Goal: Information Seeking & Learning: Learn about a topic

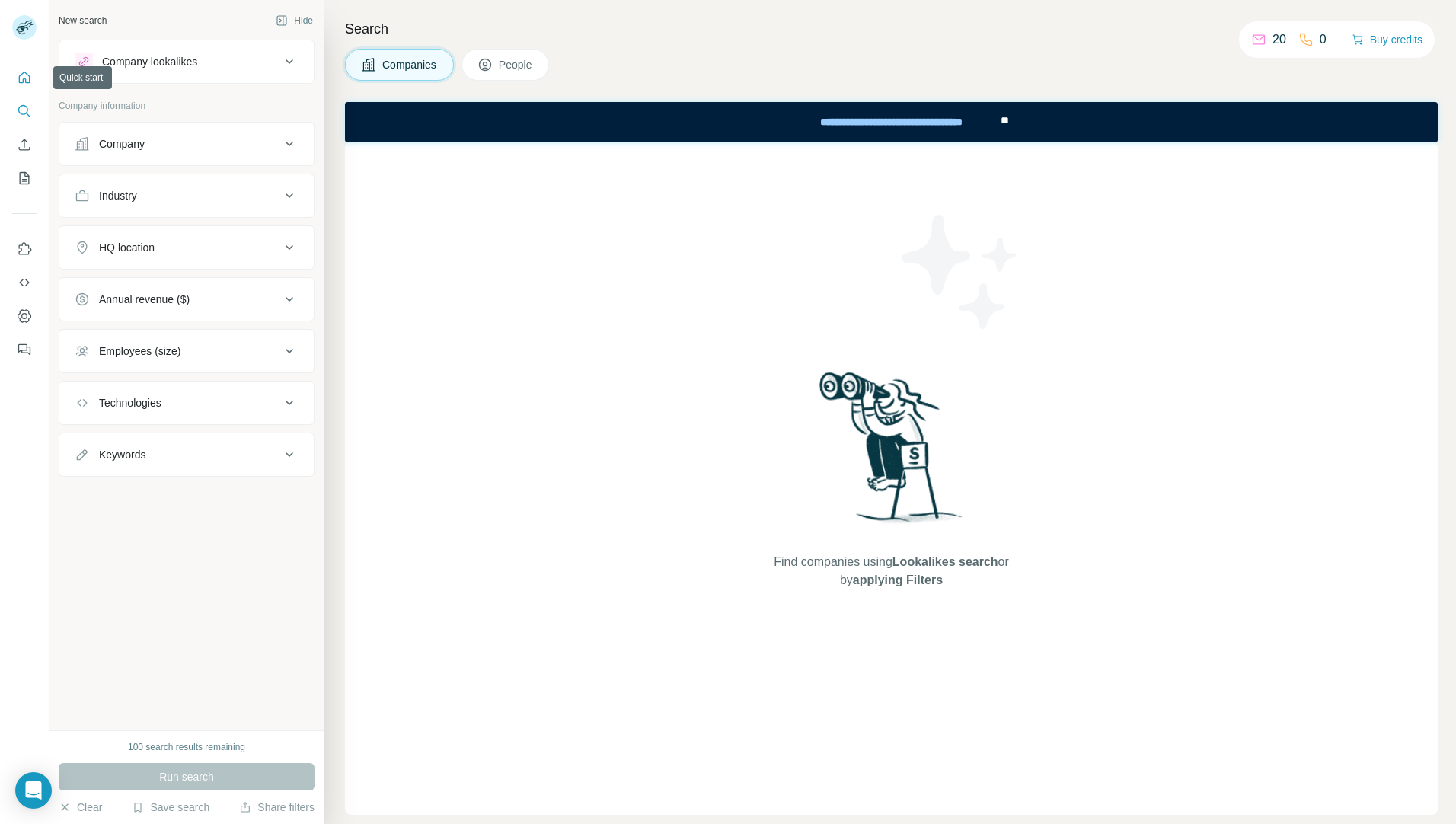
click at [19, 77] on icon "Quick start" at bounding box center [24, 77] width 11 height 11
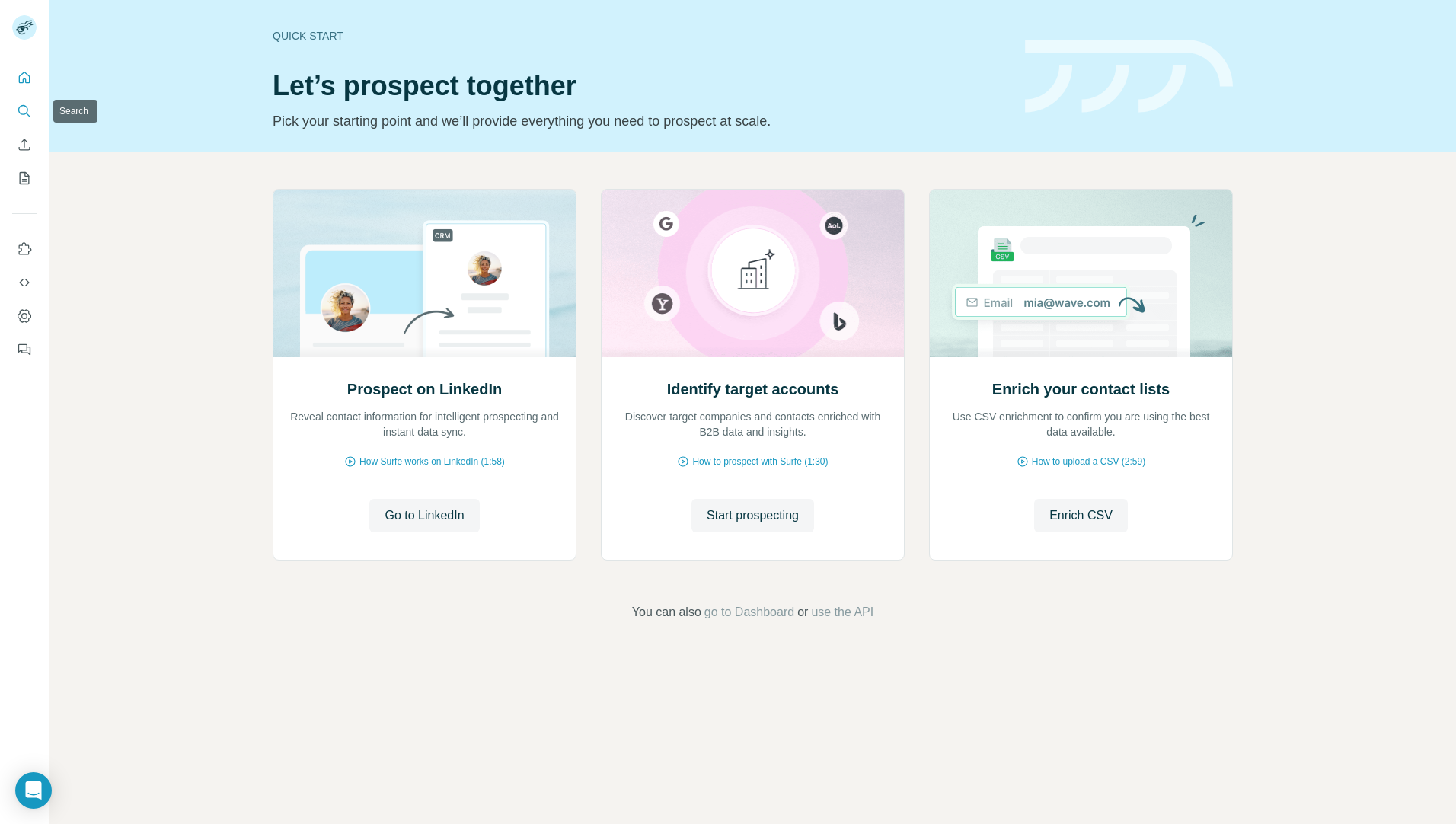
click at [19, 111] on icon "Search" at bounding box center [23, 110] width 10 height 10
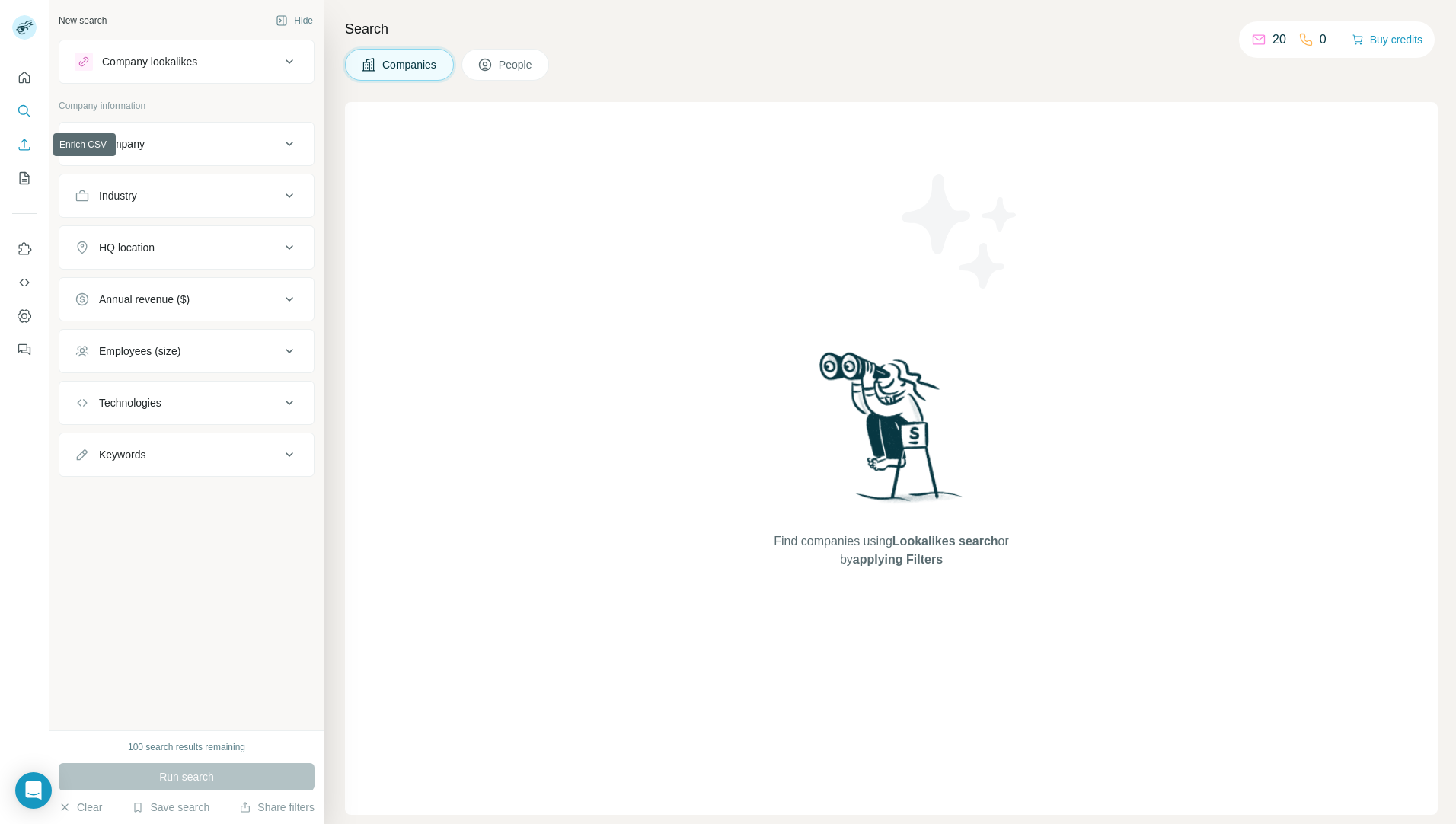
click at [25, 147] on icon "Enrich CSV" at bounding box center [24, 144] width 15 height 15
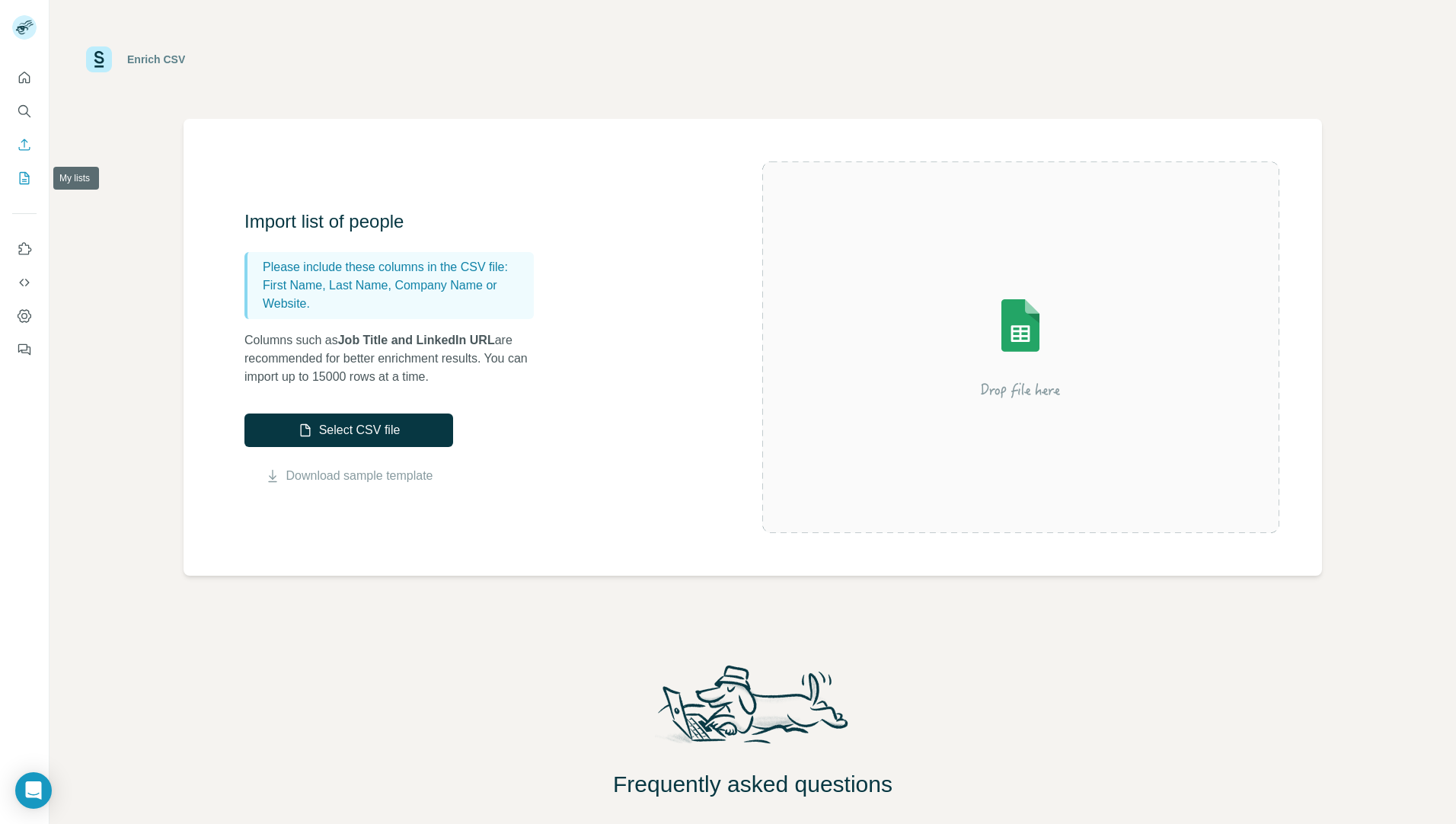
click at [17, 182] on icon "My lists" at bounding box center [24, 177] width 15 height 15
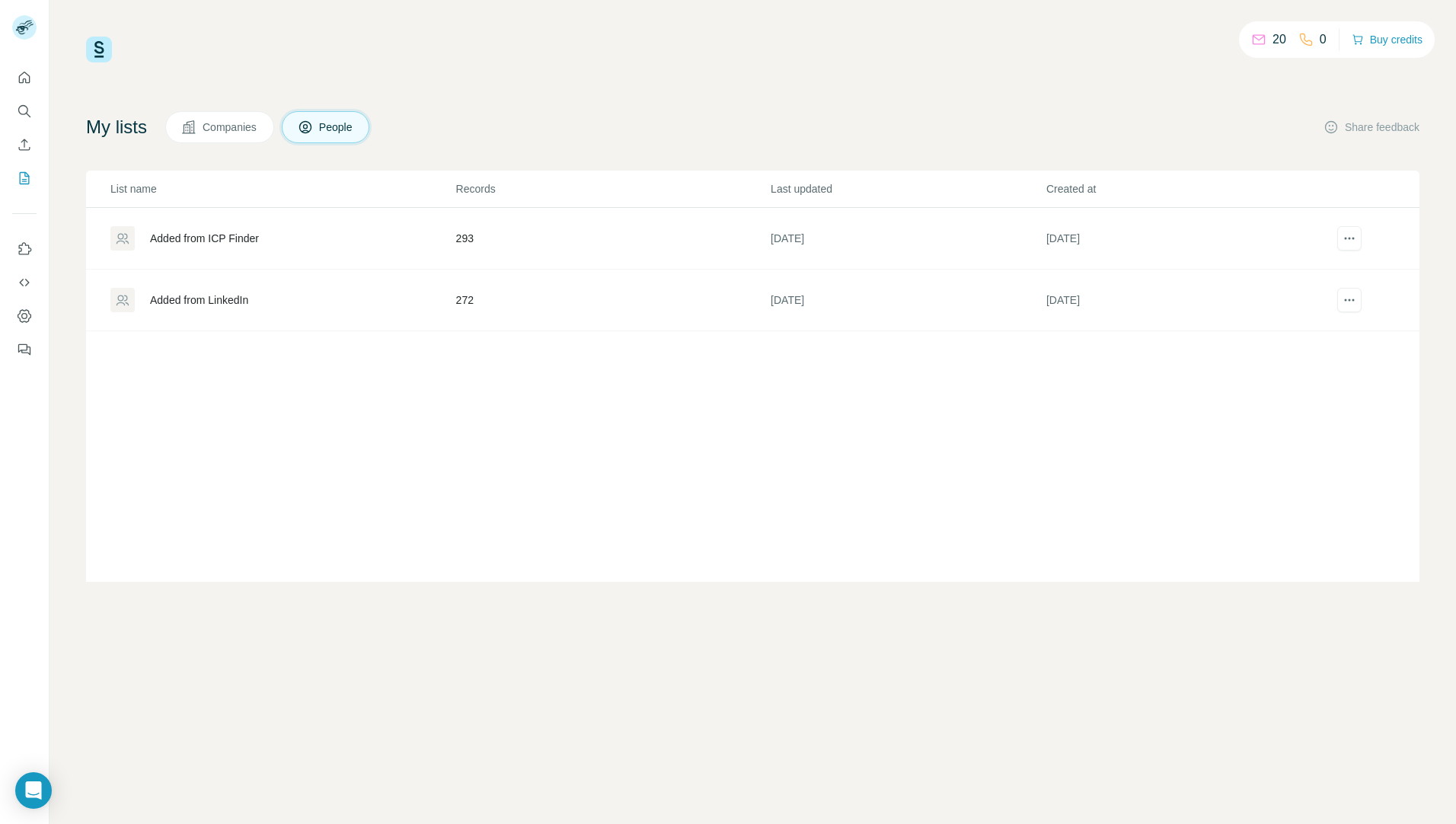
click at [226, 306] on div "Added from LinkedIn" at bounding box center [199, 300] width 99 height 15
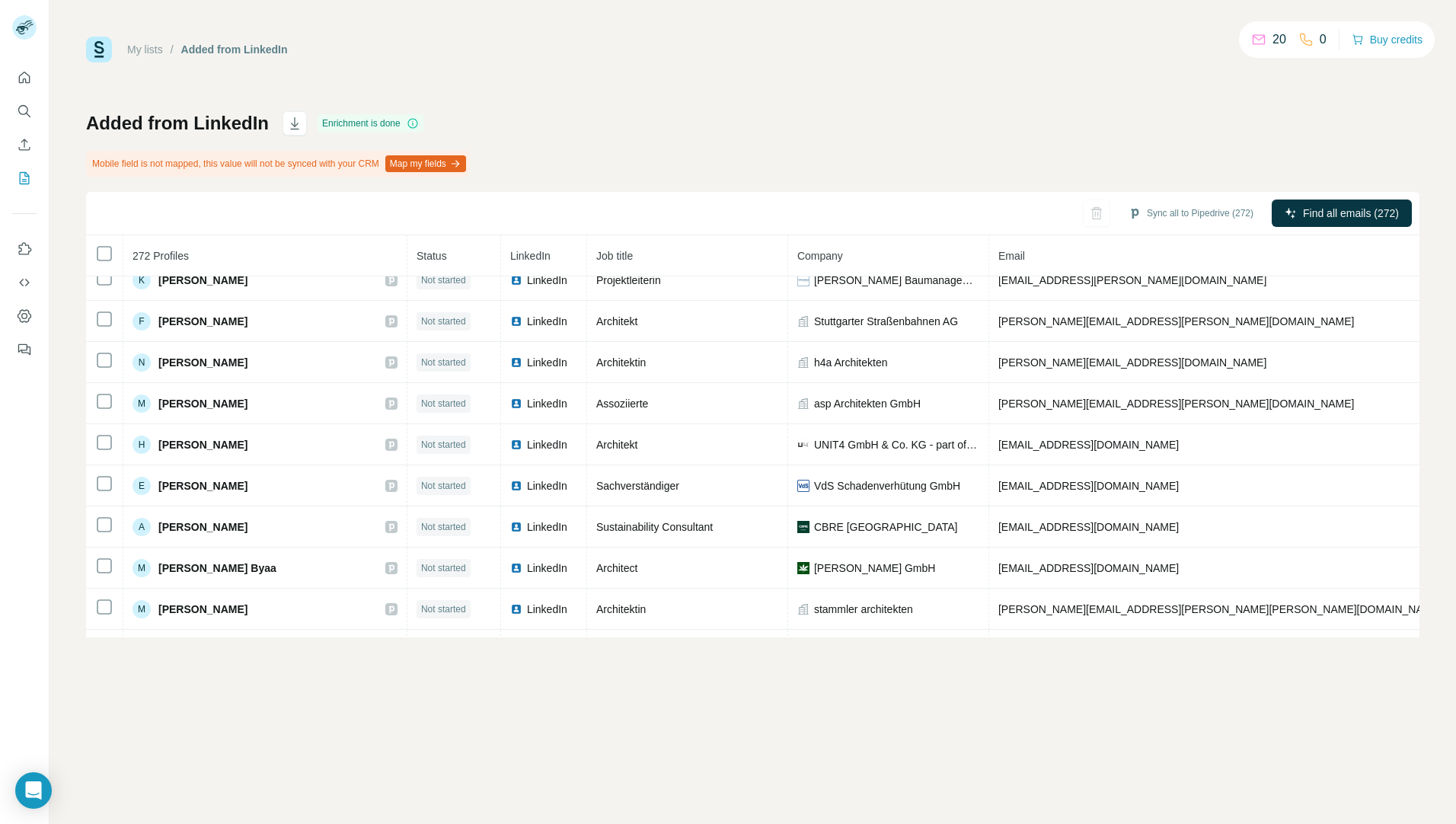
scroll to position [3293, 0]
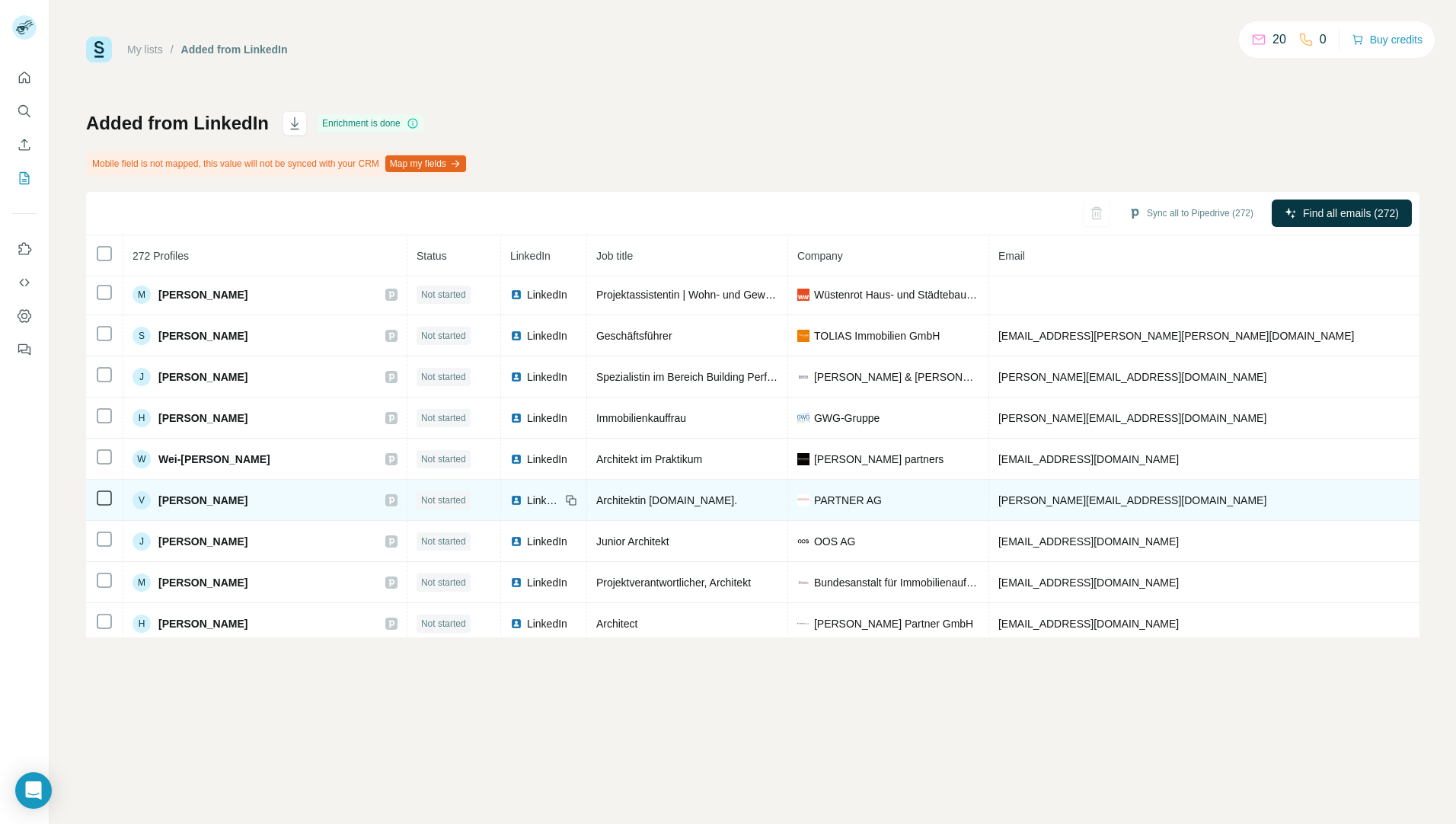
click at [798, 499] on img at bounding box center [803, 500] width 12 height 12
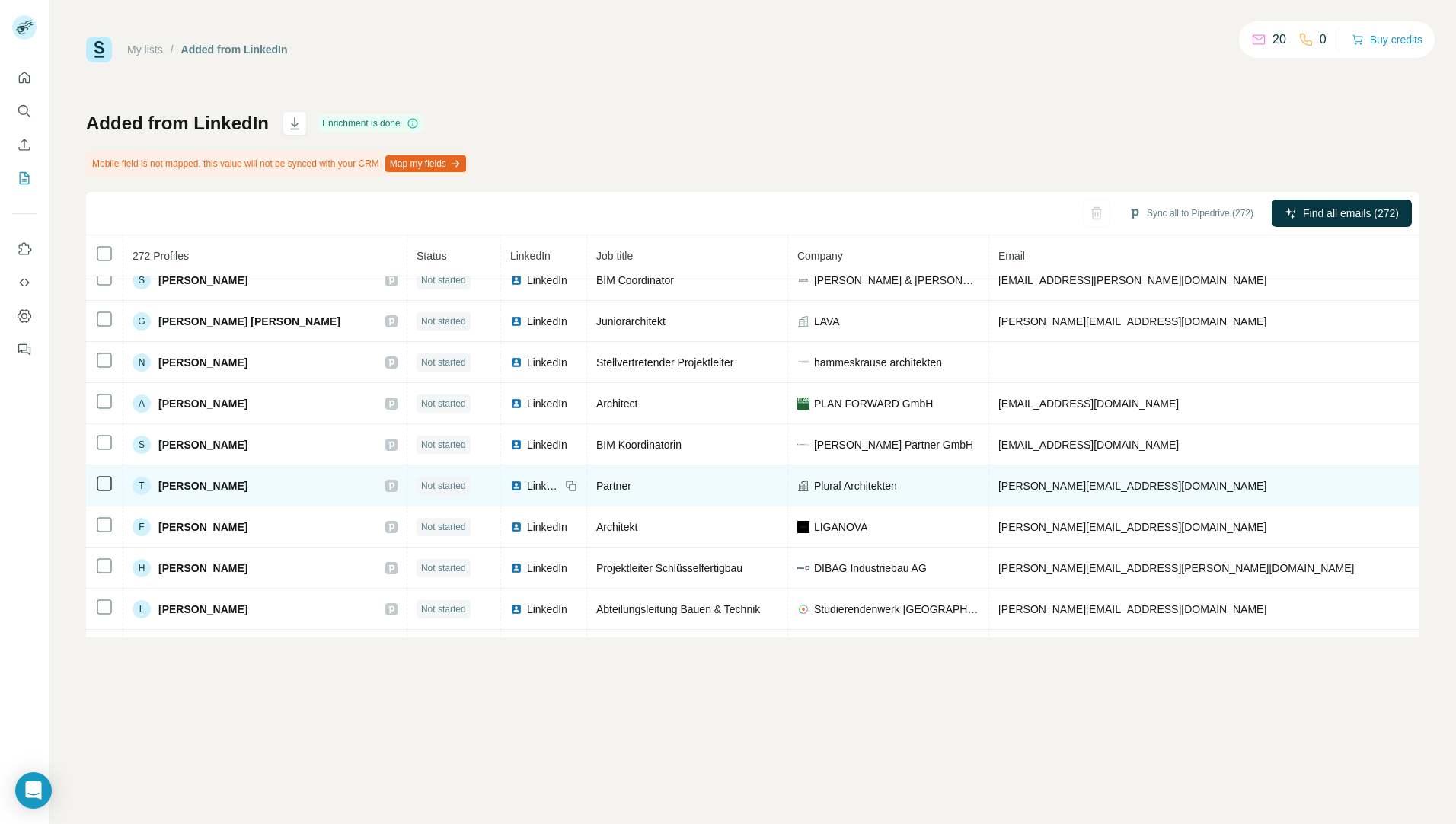
scroll to position [4116, 0]
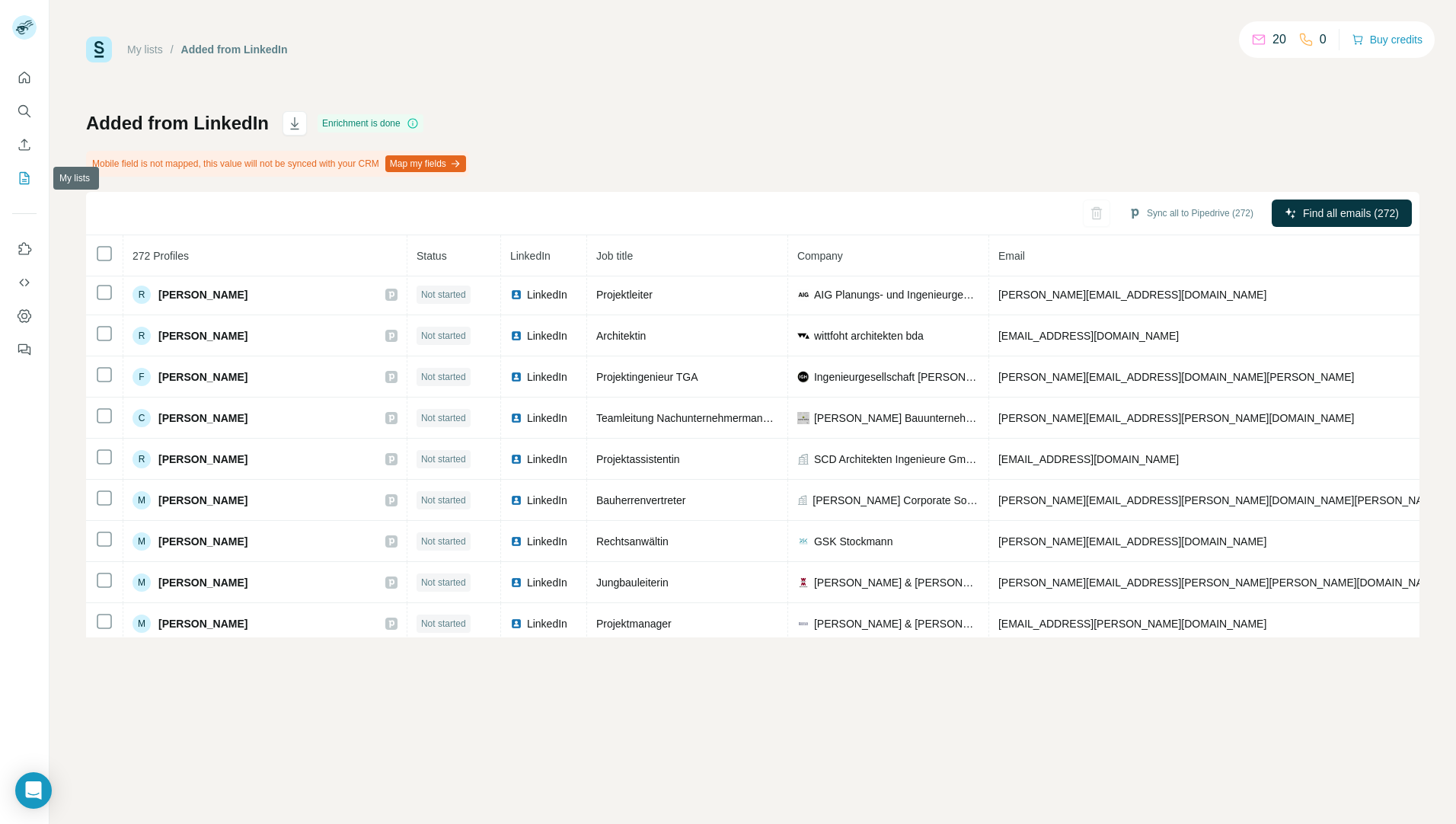
click at [28, 173] on icon "My lists" at bounding box center [24, 177] width 15 height 15
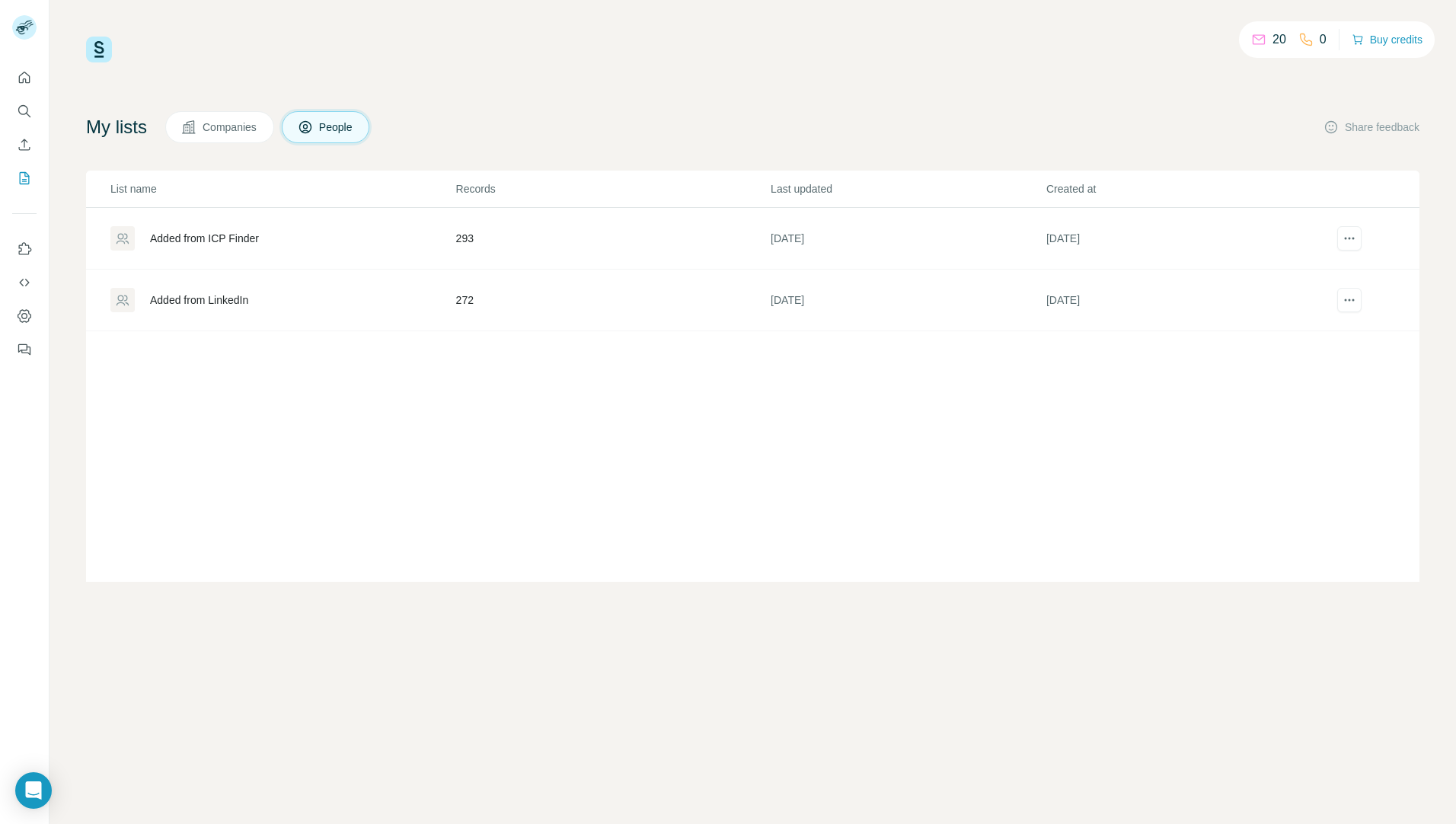
click at [233, 237] on div "Added from ICP Finder" at bounding box center [204, 238] width 109 height 15
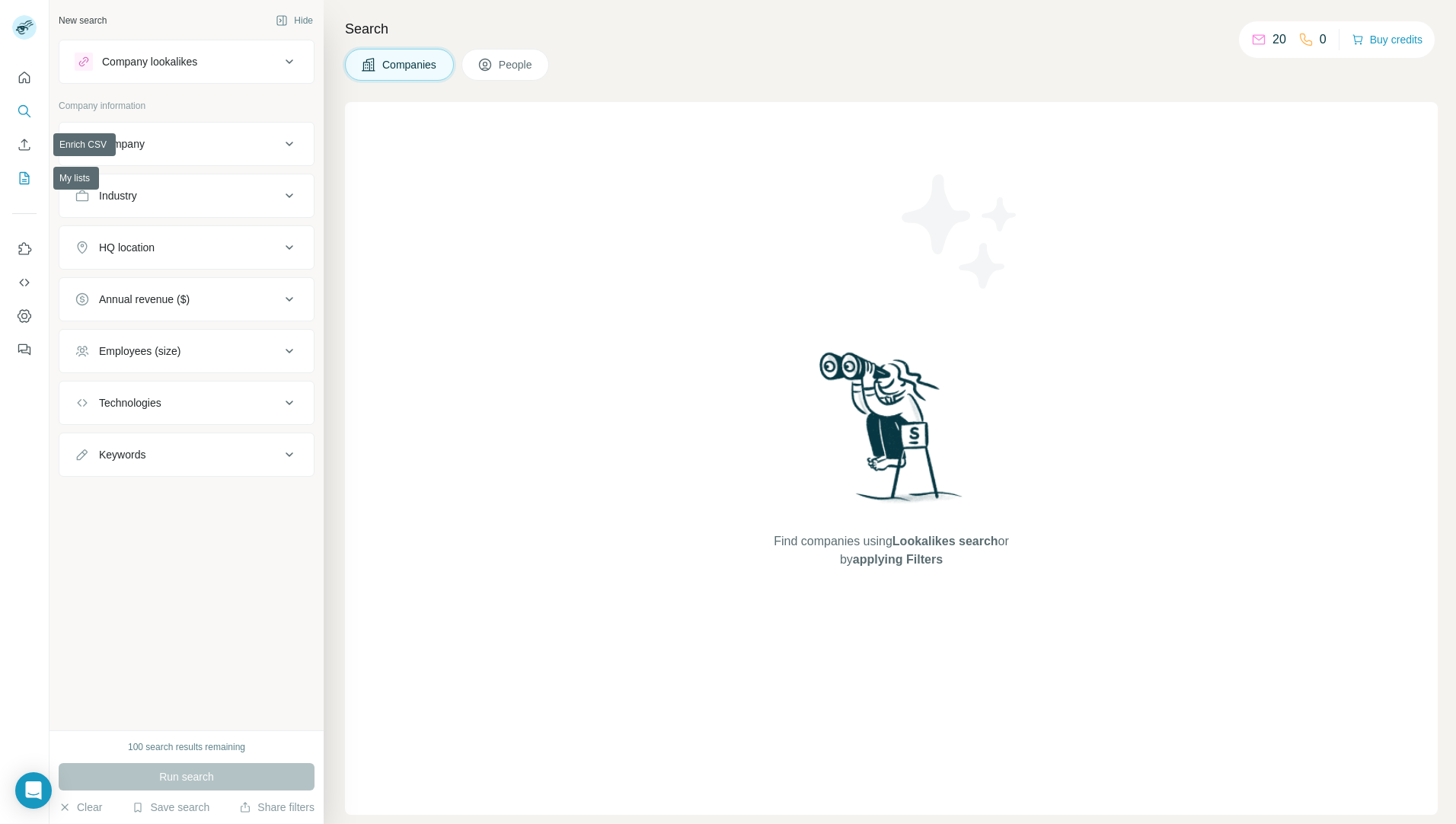
click at [31, 176] on icon "My lists" at bounding box center [24, 177] width 15 height 15
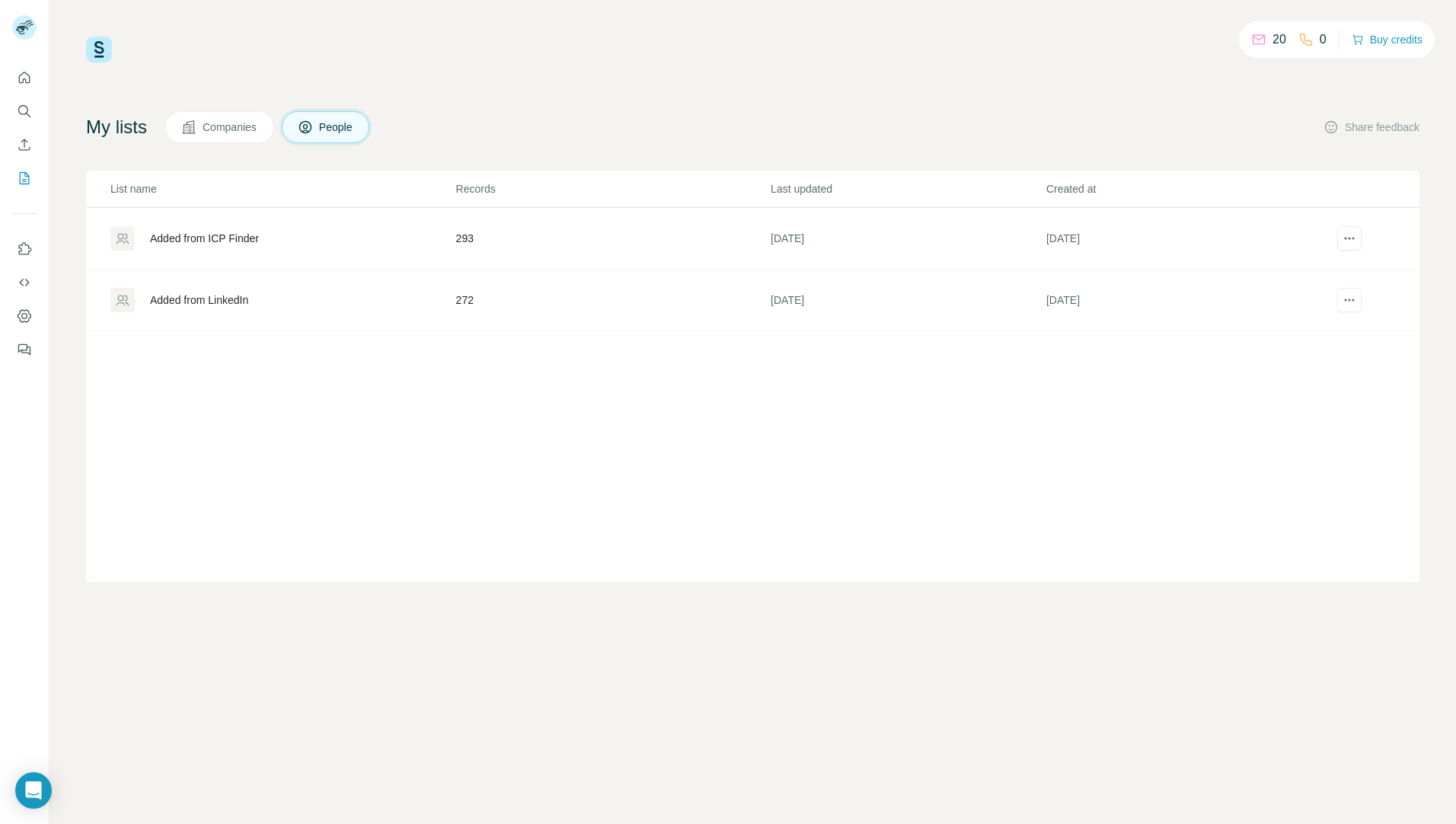
click at [259, 237] on div "Added from ICP Finder" at bounding box center [204, 238] width 109 height 15
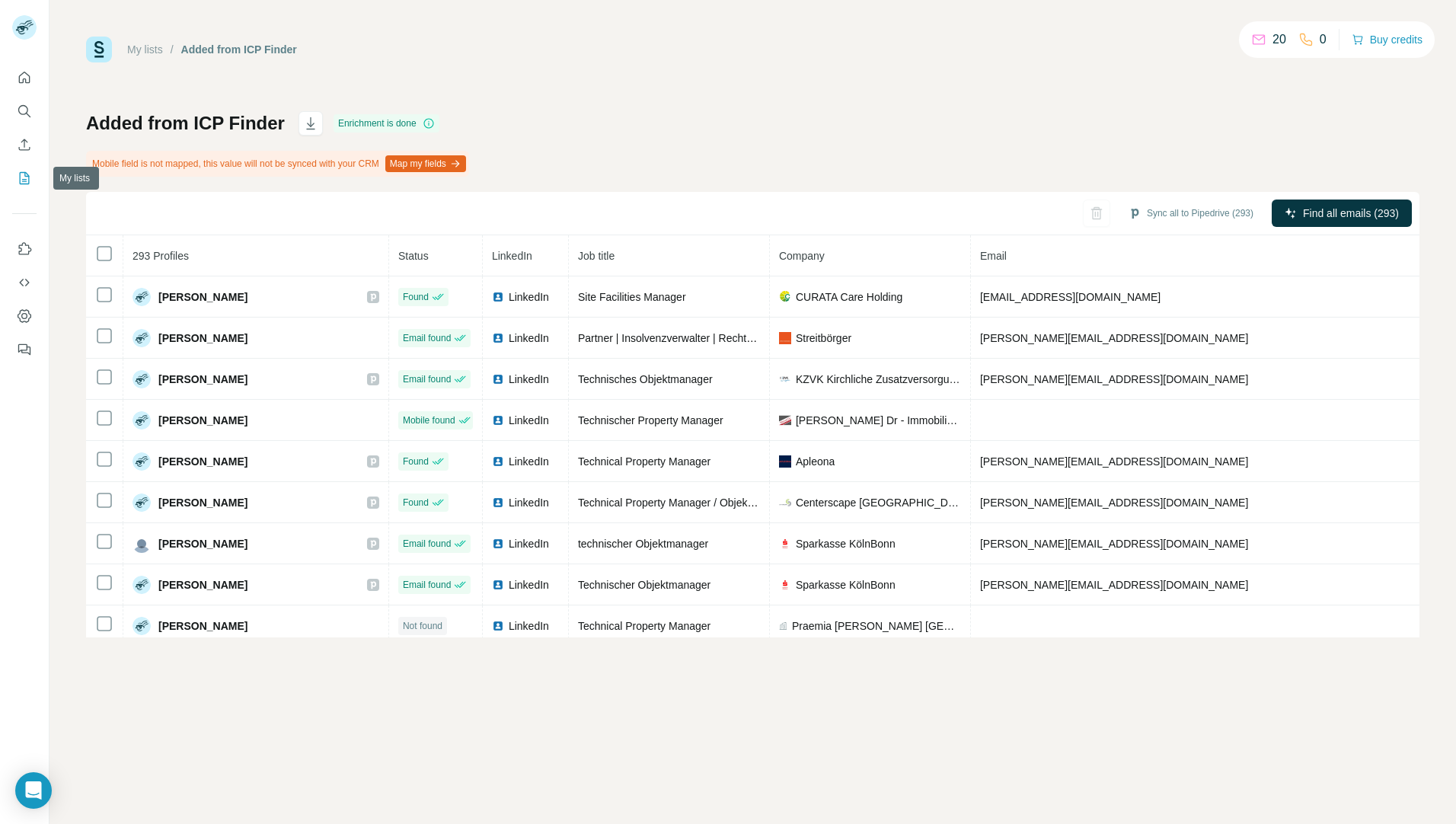
click at [20, 170] on icon "My lists" at bounding box center [24, 177] width 15 height 15
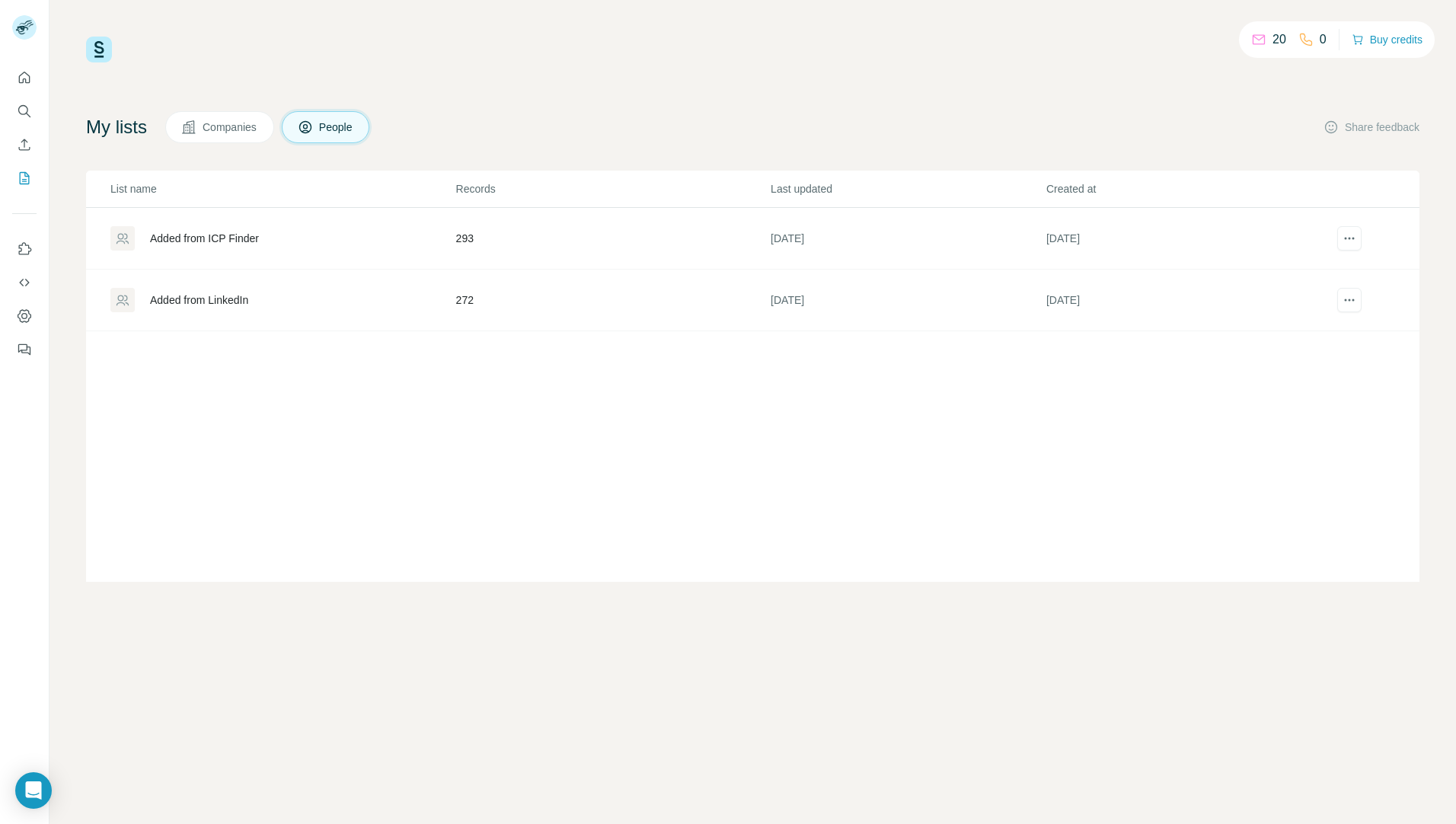
click at [226, 305] on div "Added from LinkedIn" at bounding box center [199, 300] width 99 height 15
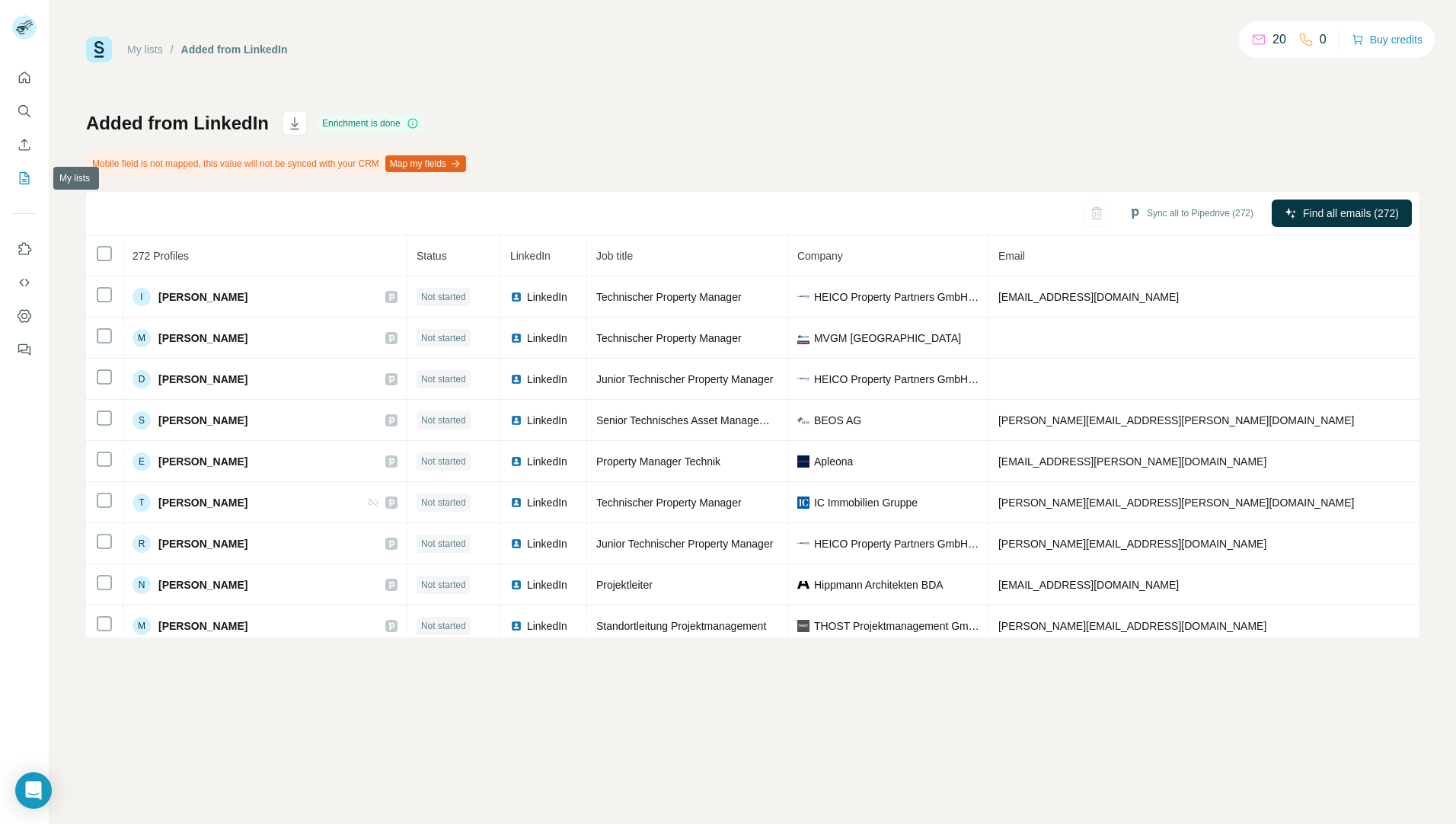
click at [28, 177] on icon "My lists" at bounding box center [26, 177] width 8 height 10
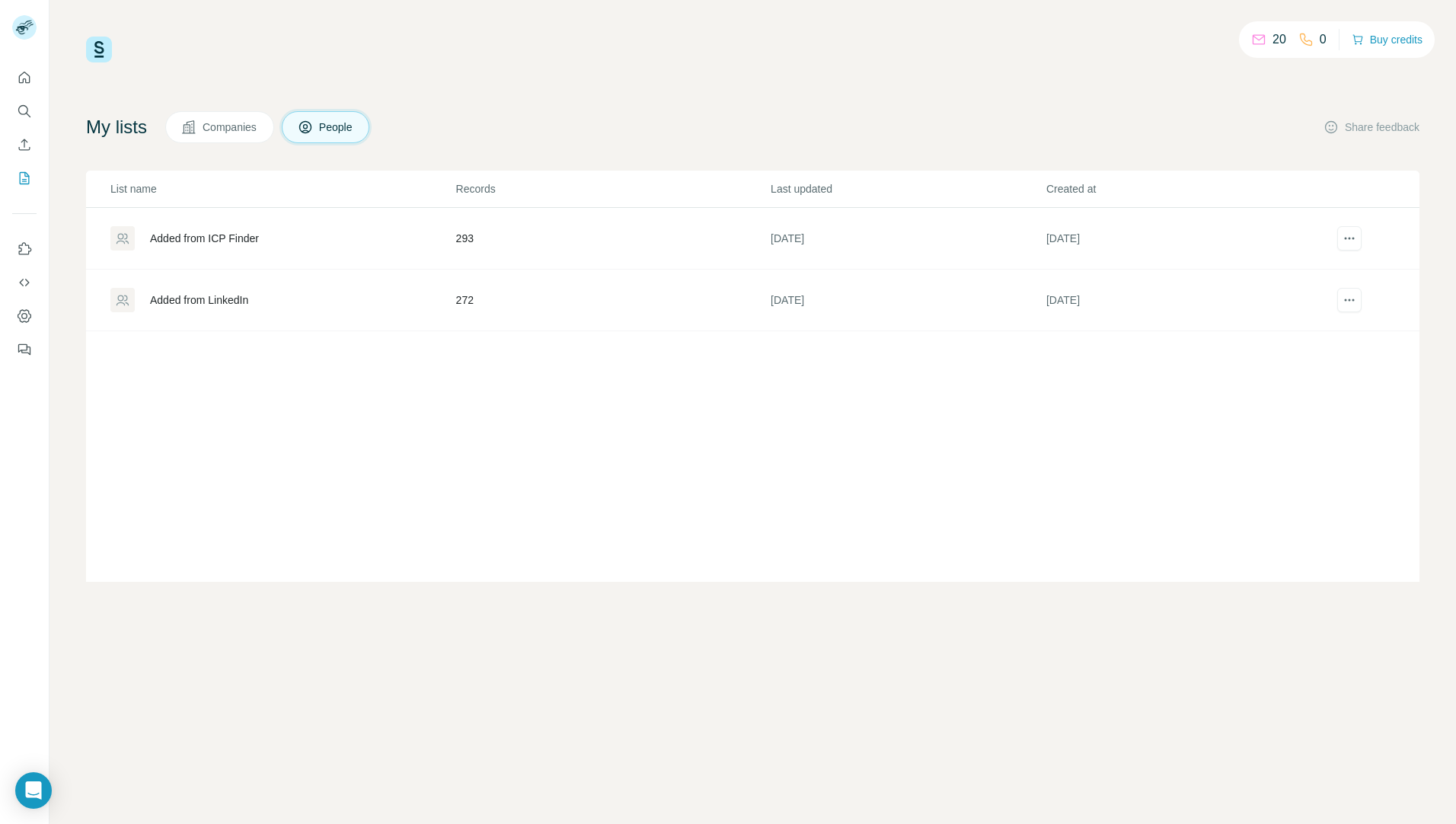
click at [232, 239] on div "Added from ICP Finder" at bounding box center [204, 238] width 109 height 15
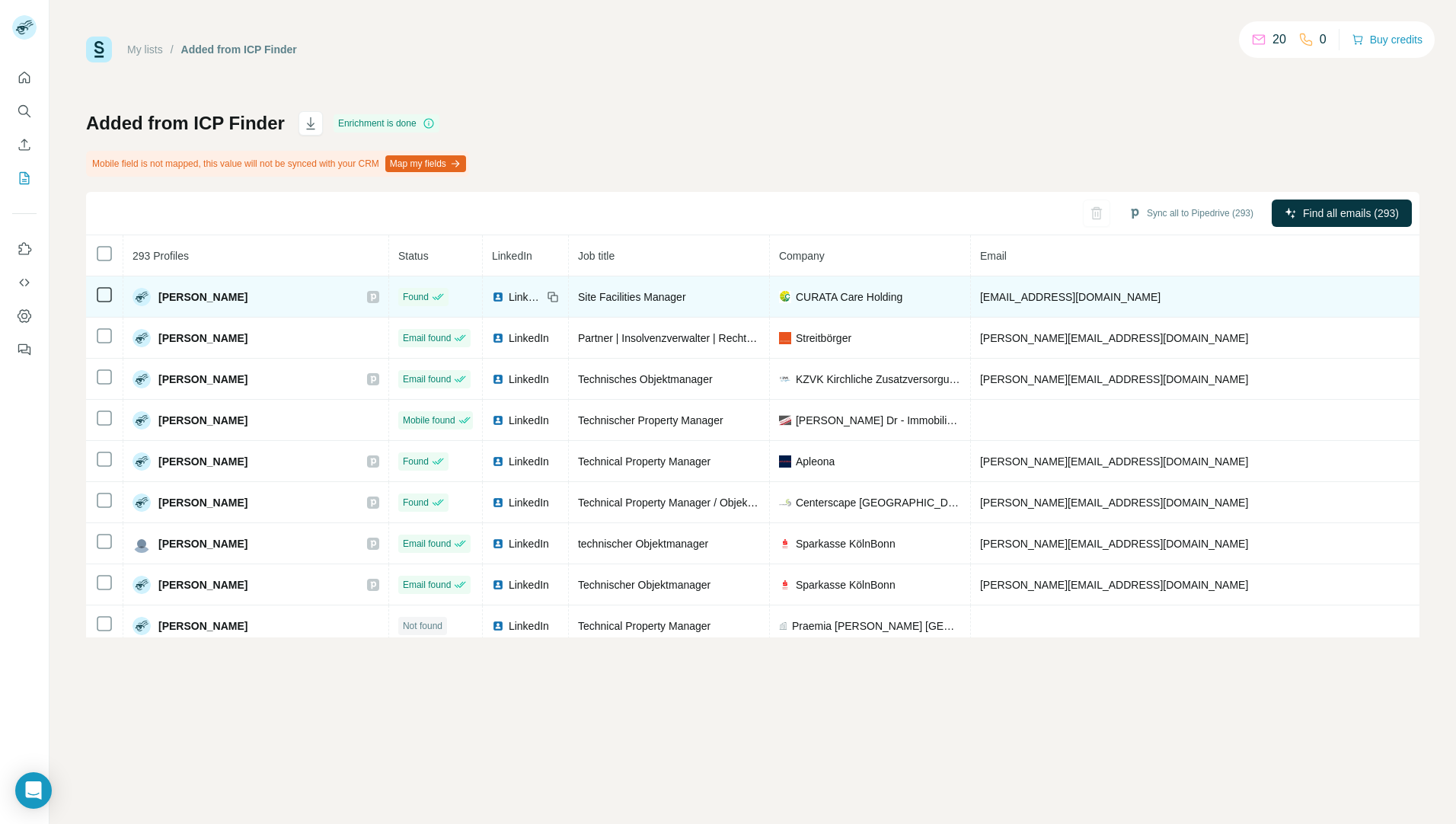
scroll to position [177, 0]
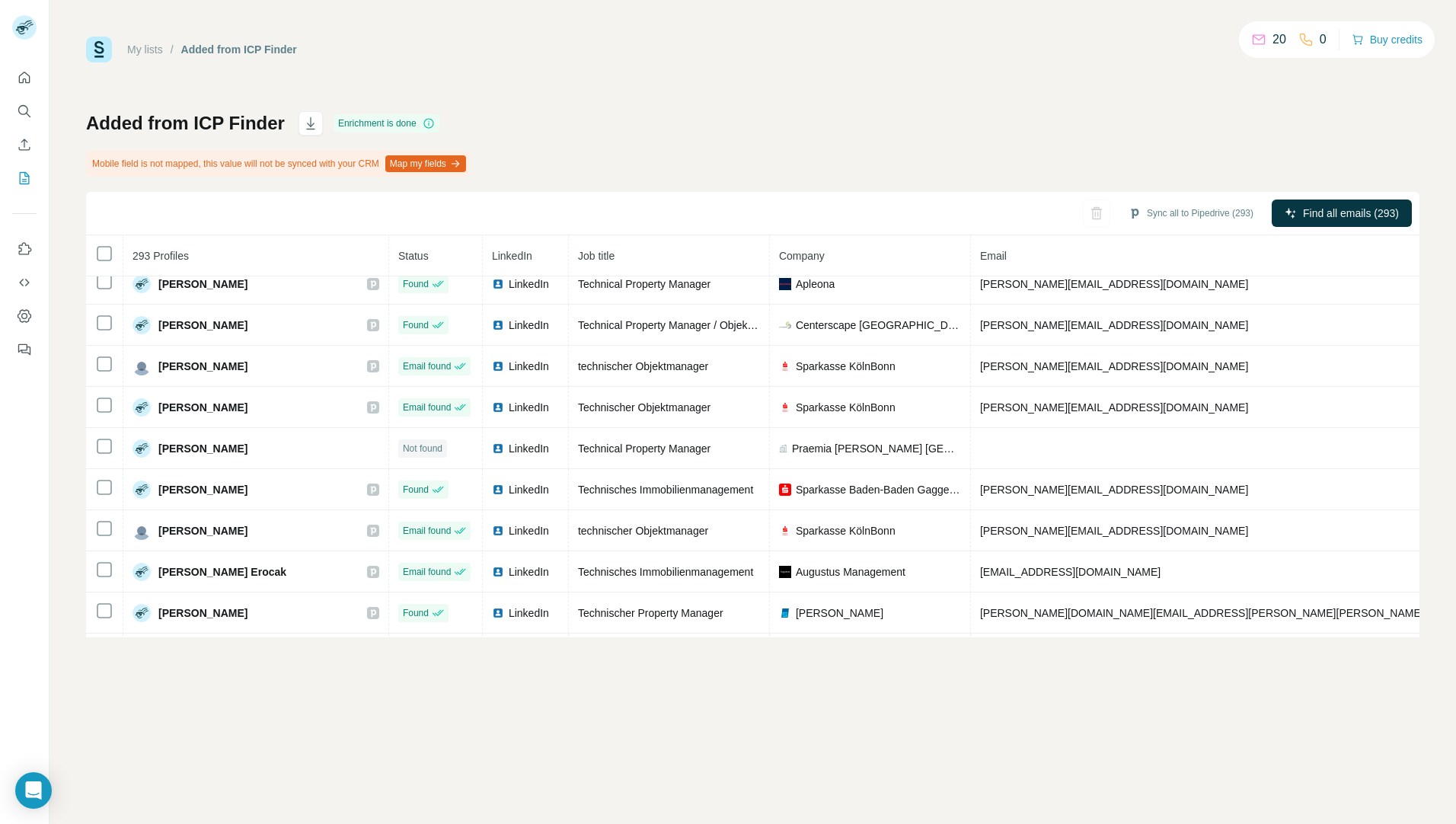
click at [460, 692] on div "My lists / Added from ICP Finder 20 0 Buy credits Added from ICP Finder Enrichm…" at bounding box center [753, 412] width 1406 height 824
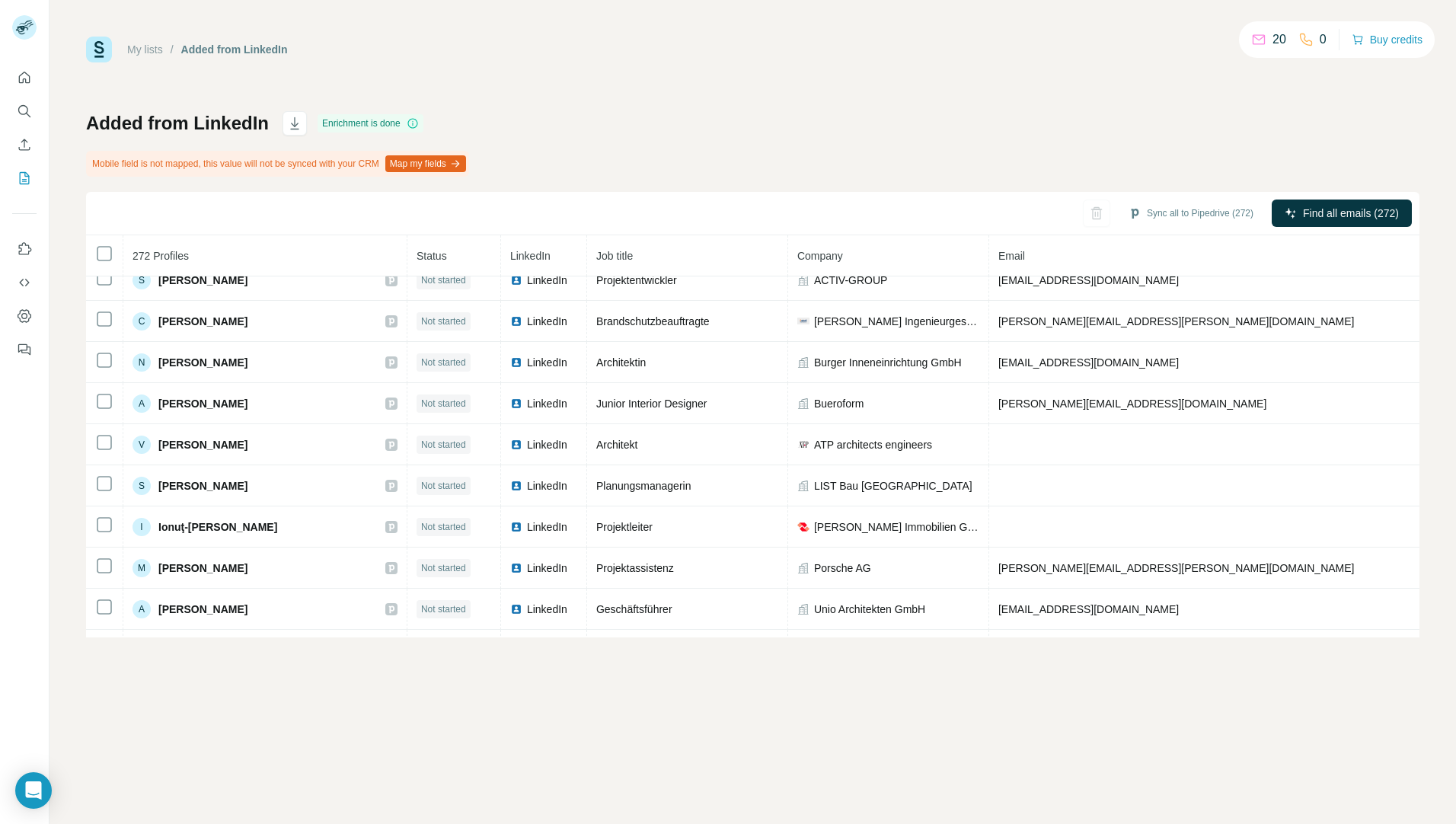
scroll to position [1881, 0]
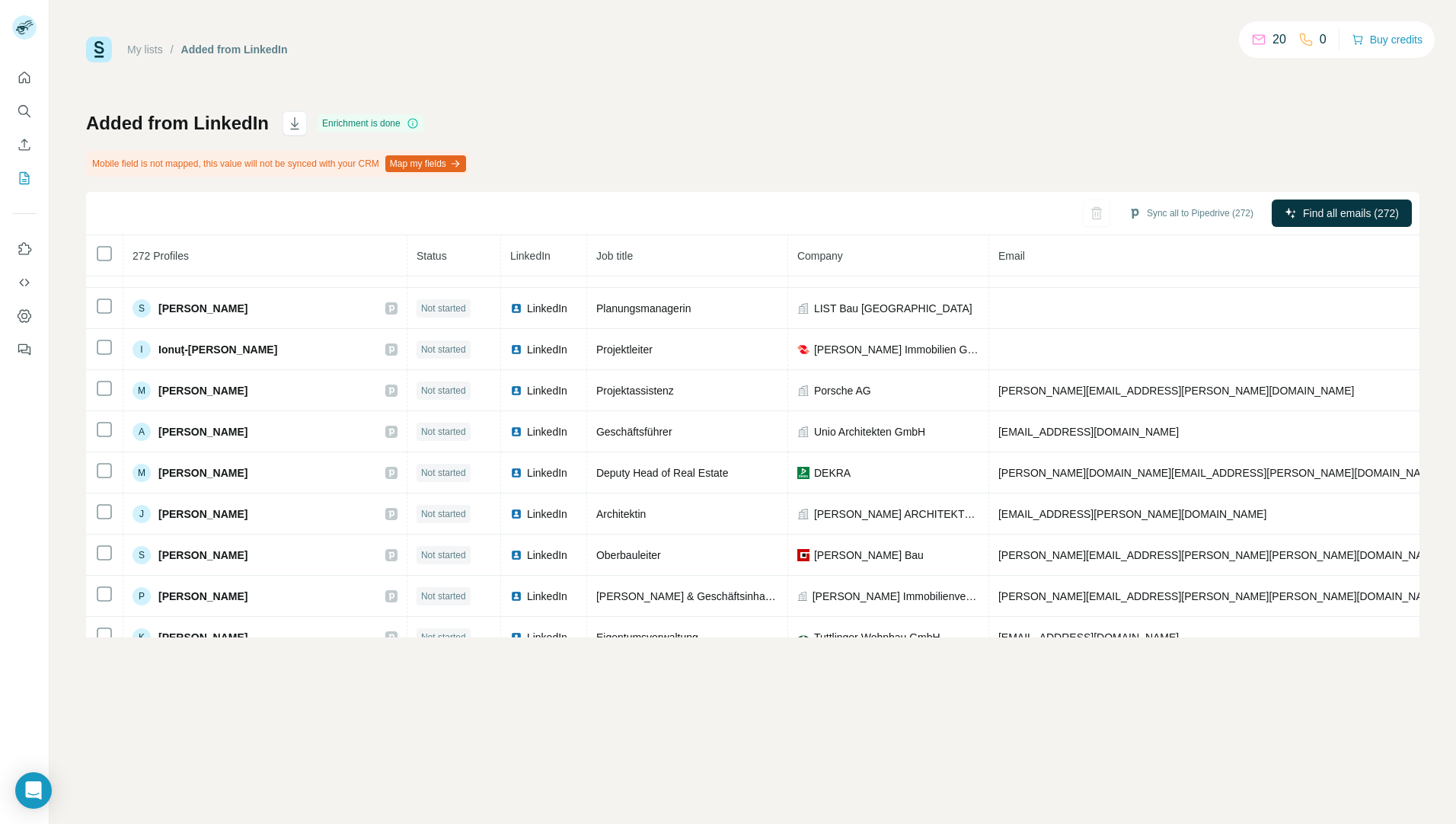
click at [585, 99] on div "My lists / Added from LinkedIn 20 0 Buy credits Added from LinkedIn Enrichment …" at bounding box center [753, 337] width 1334 height 601
click at [30, 173] on icon "My lists" at bounding box center [24, 177] width 15 height 15
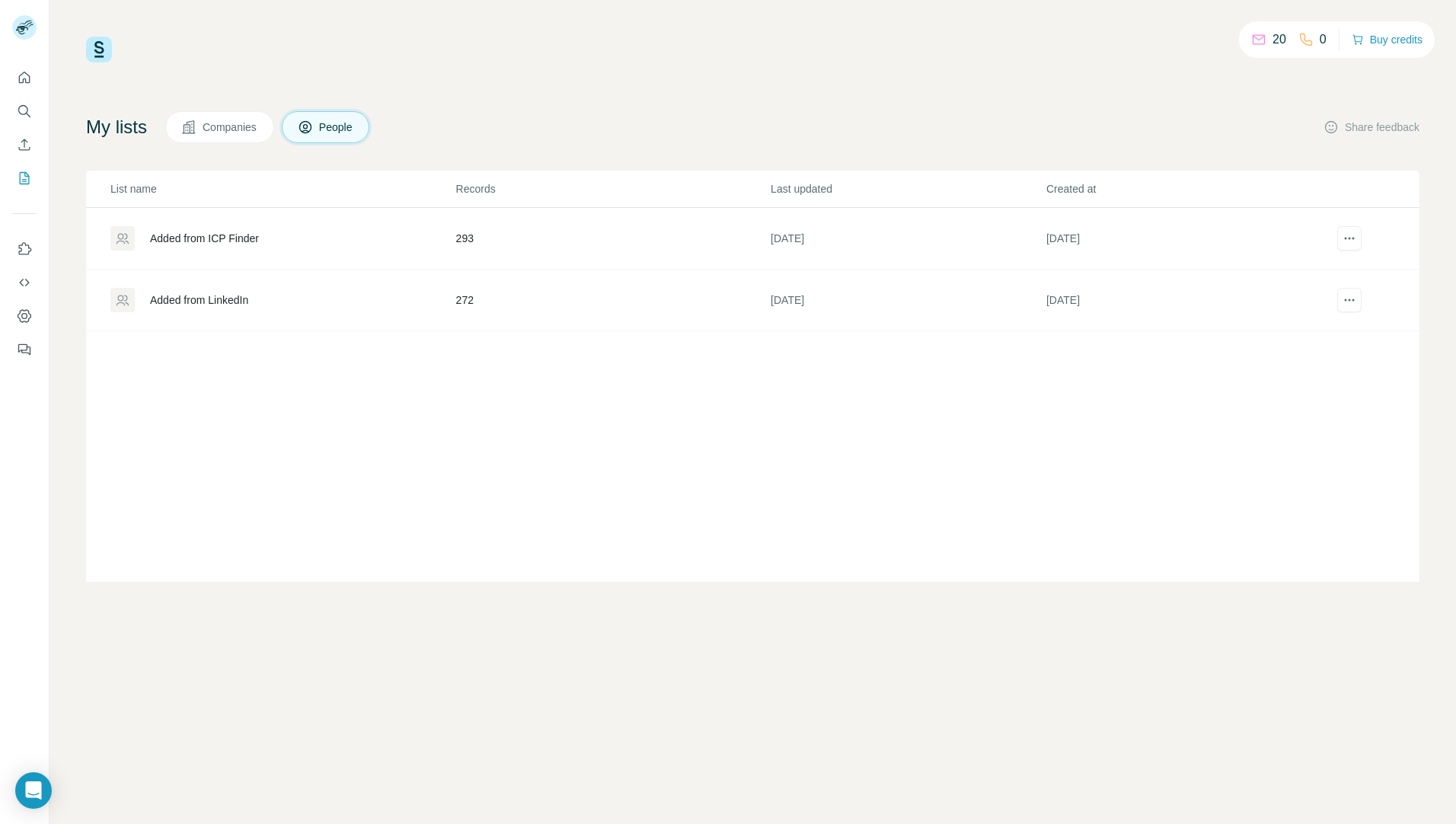
click at [237, 240] on div "Added from ICP Finder" at bounding box center [204, 238] width 109 height 15
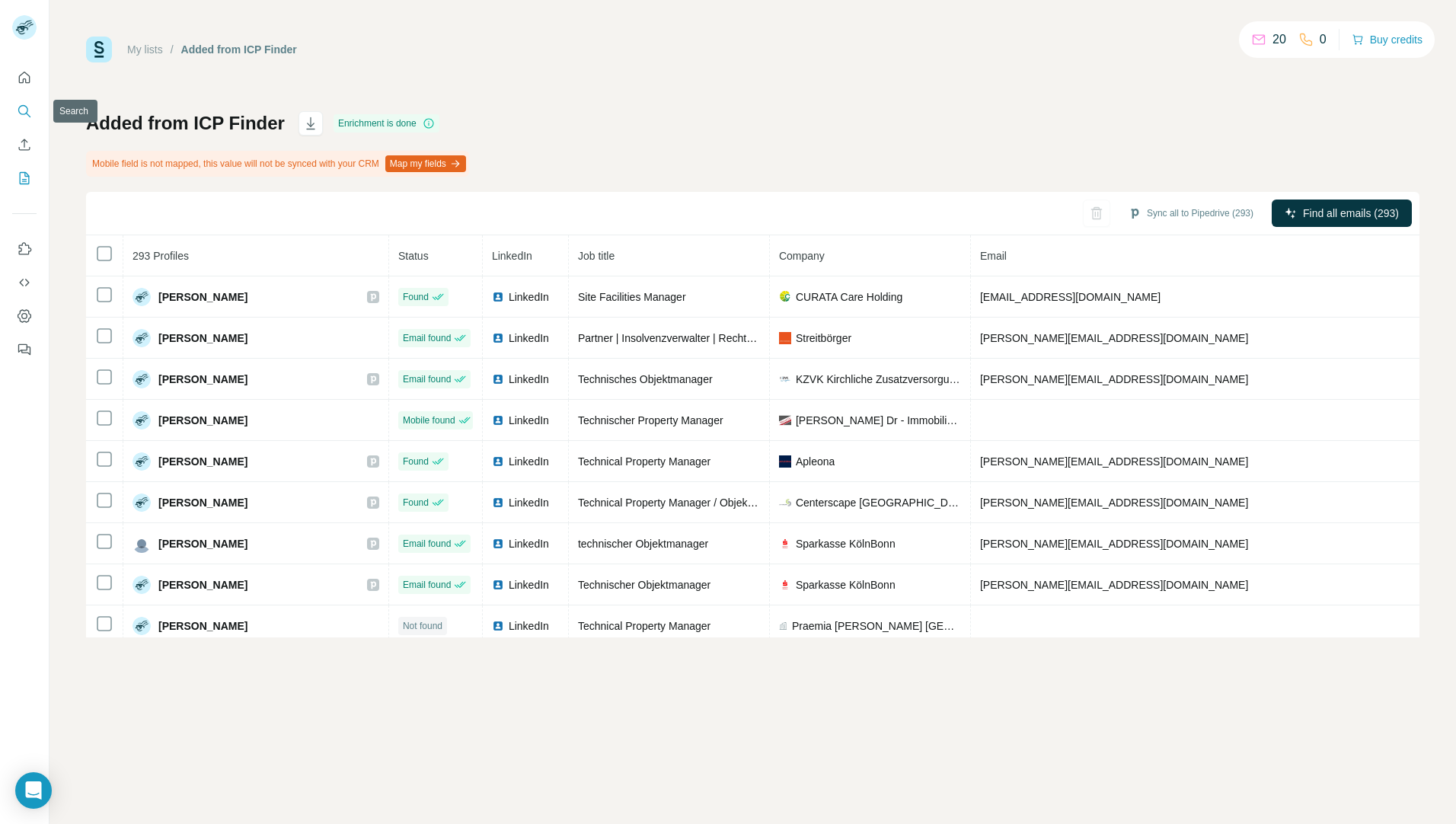
drag, startPoint x: 20, startPoint y: 117, endPoint x: 24, endPoint y: 125, distance: 8.9
click at [20, 117] on icon "Search" at bounding box center [24, 110] width 15 height 15
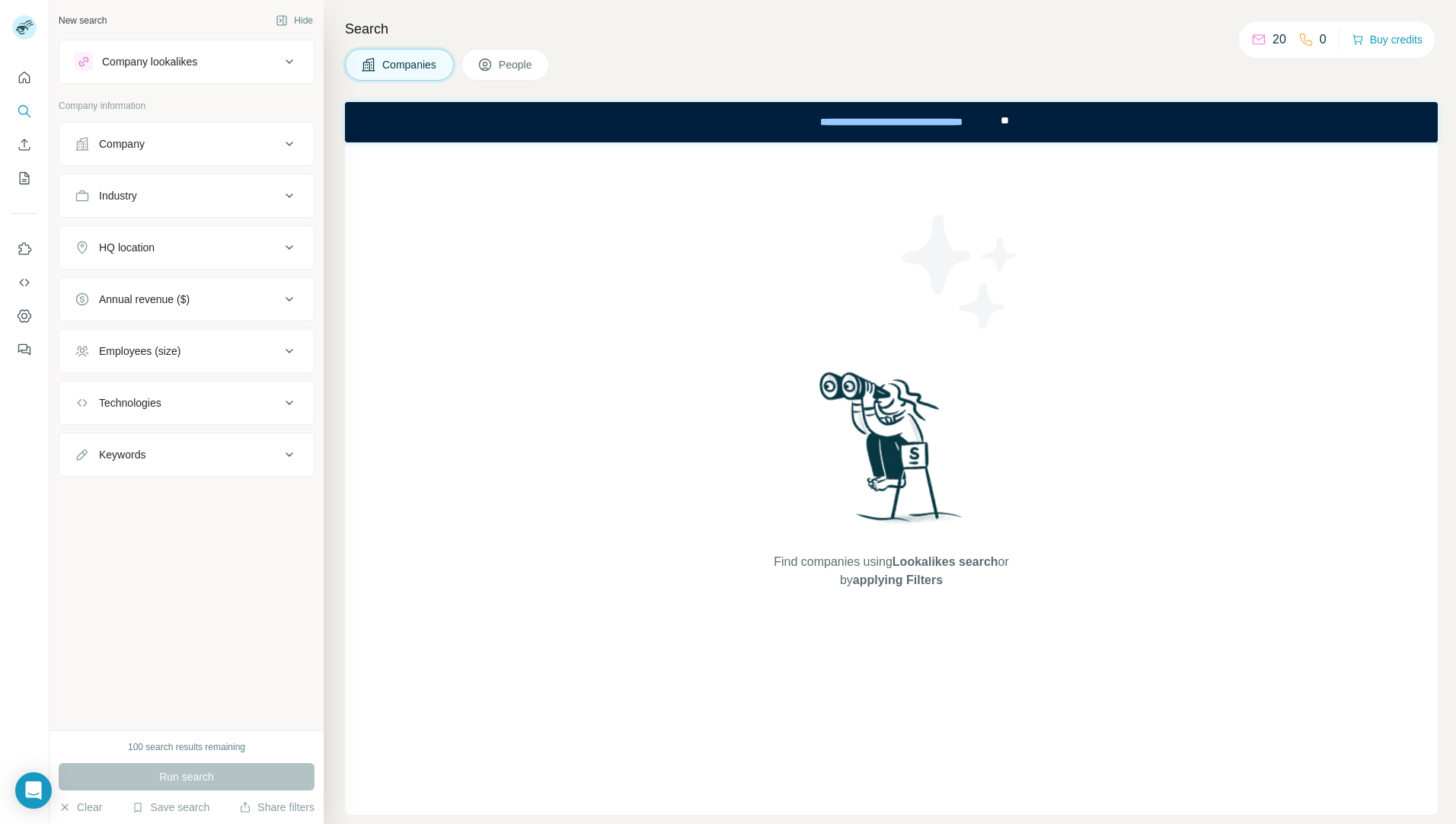
click at [216, 69] on div "Company lookalikes" at bounding box center [177, 62] width 206 height 18
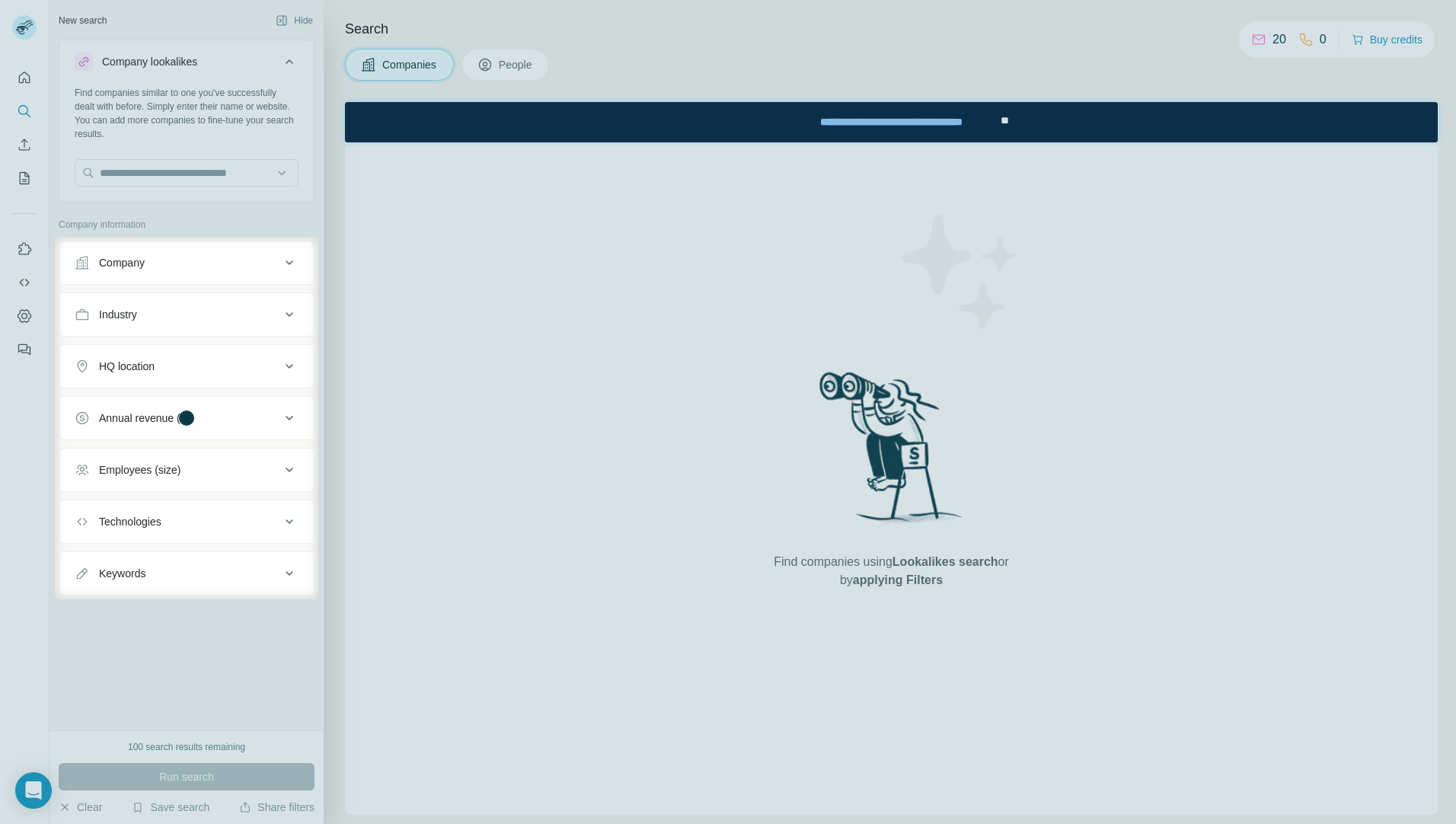
click at [224, 66] on div at bounding box center [728, 118] width 1456 height 237
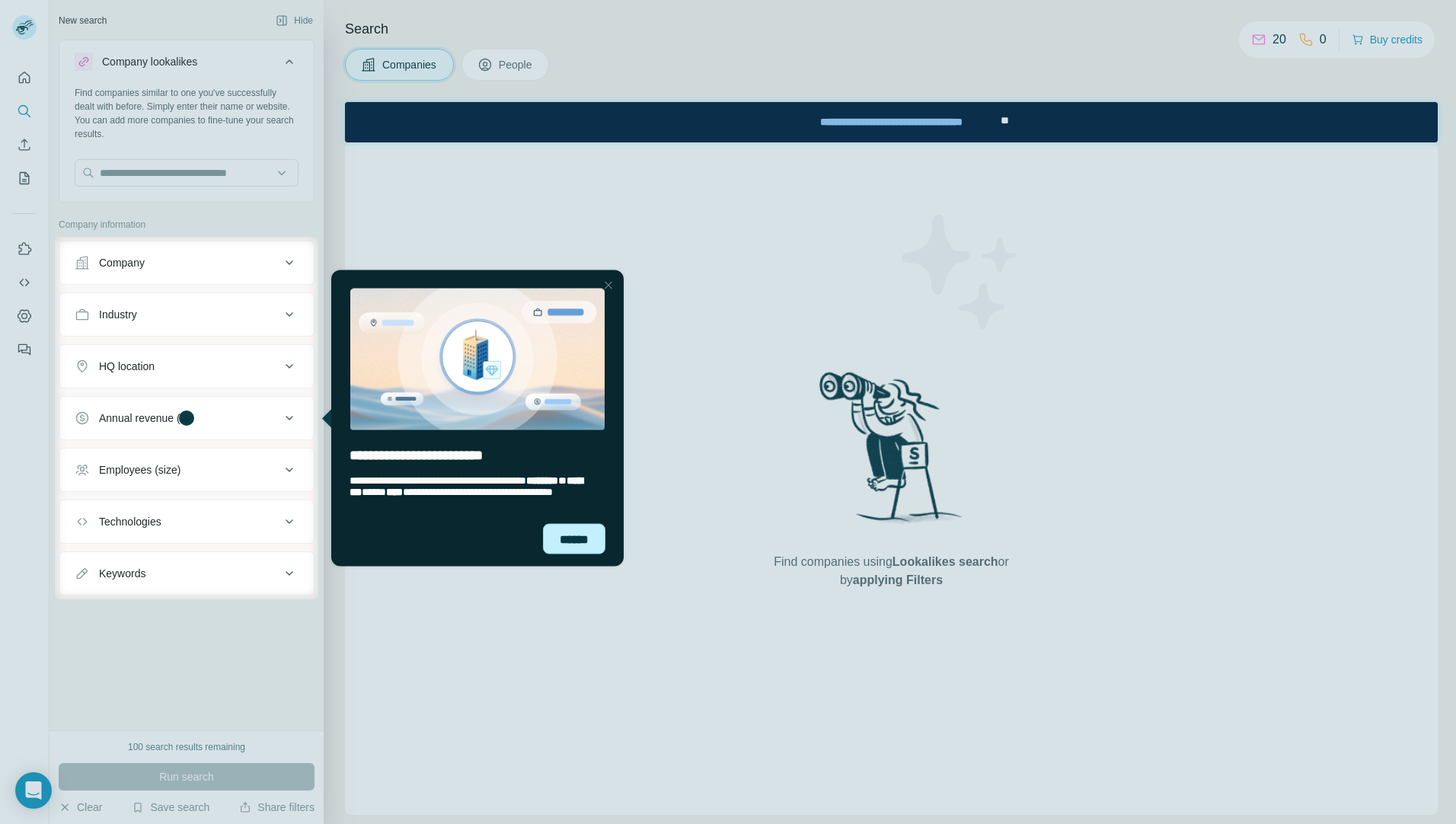
click at [575, 539] on div "******" at bounding box center [574, 539] width 62 height 31
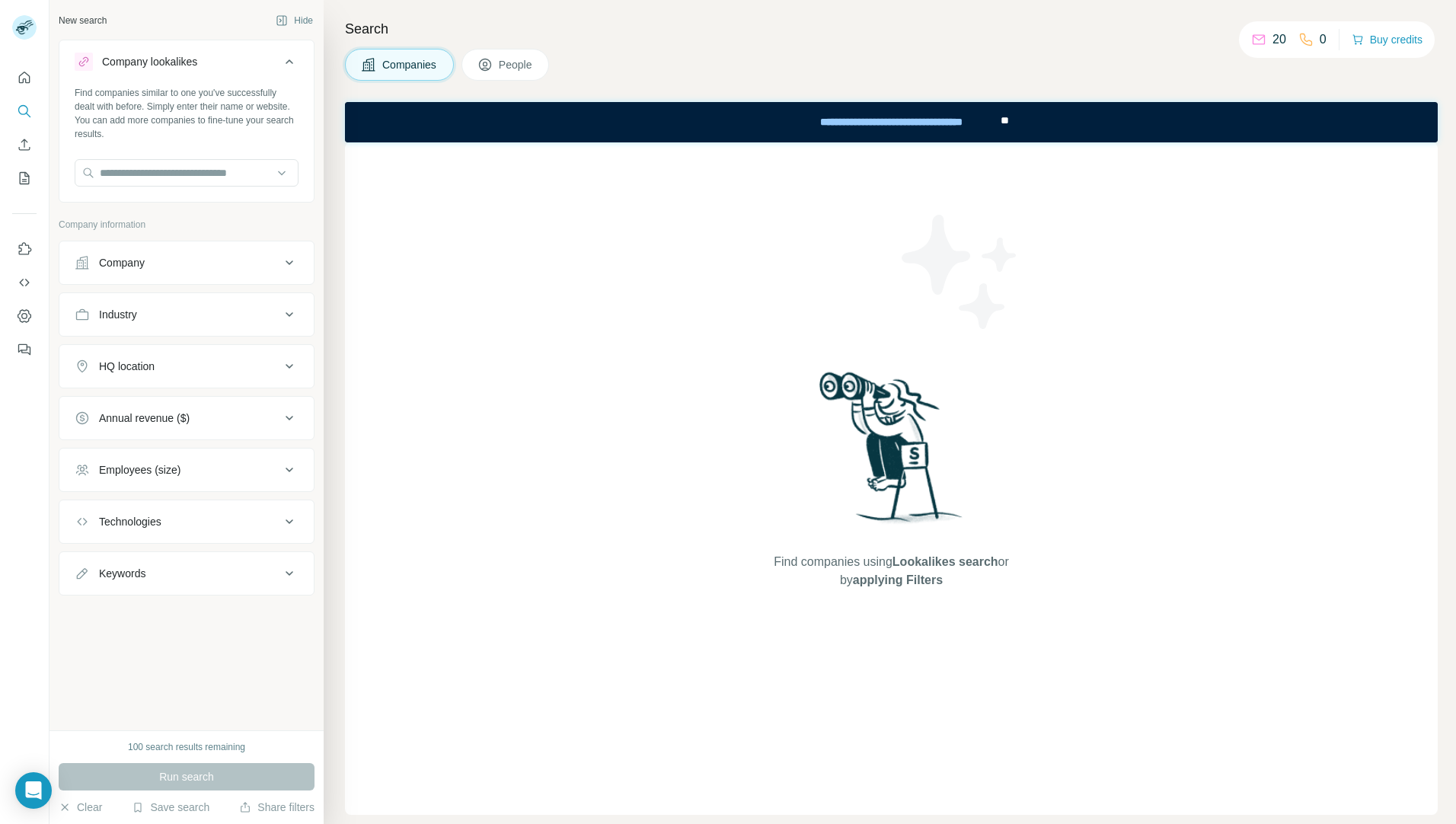
click at [145, 272] on button "Company" at bounding box center [186, 263] width 255 height 36
click at [180, 259] on div "Company" at bounding box center [177, 263] width 206 height 15
click at [210, 319] on div "Industry" at bounding box center [177, 314] width 206 height 15
click at [211, 352] on input at bounding box center [178, 352] width 188 height 17
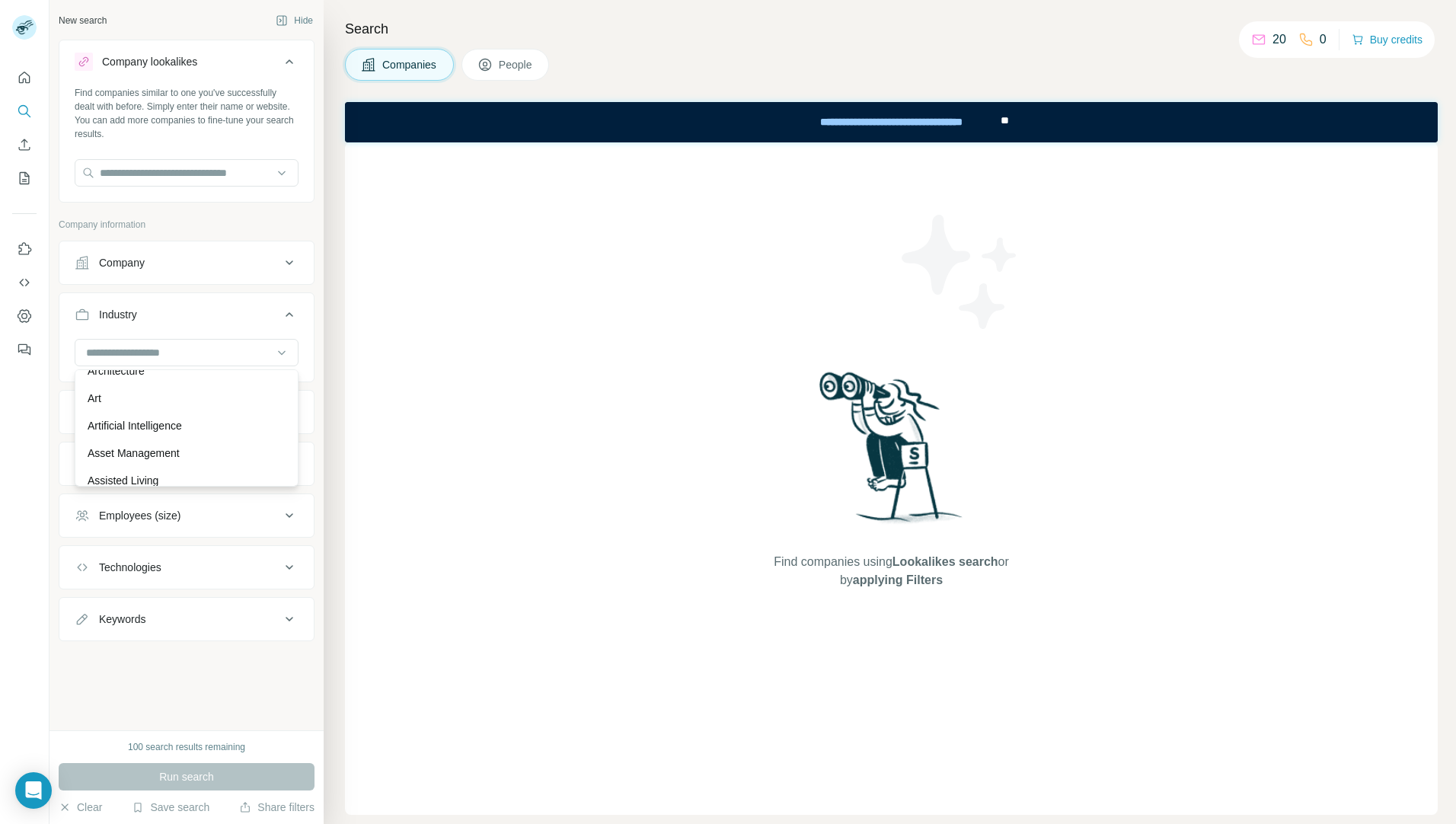
click at [202, 460] on div "Asset Management" at bounding box center [186, 453] width 198 height 15
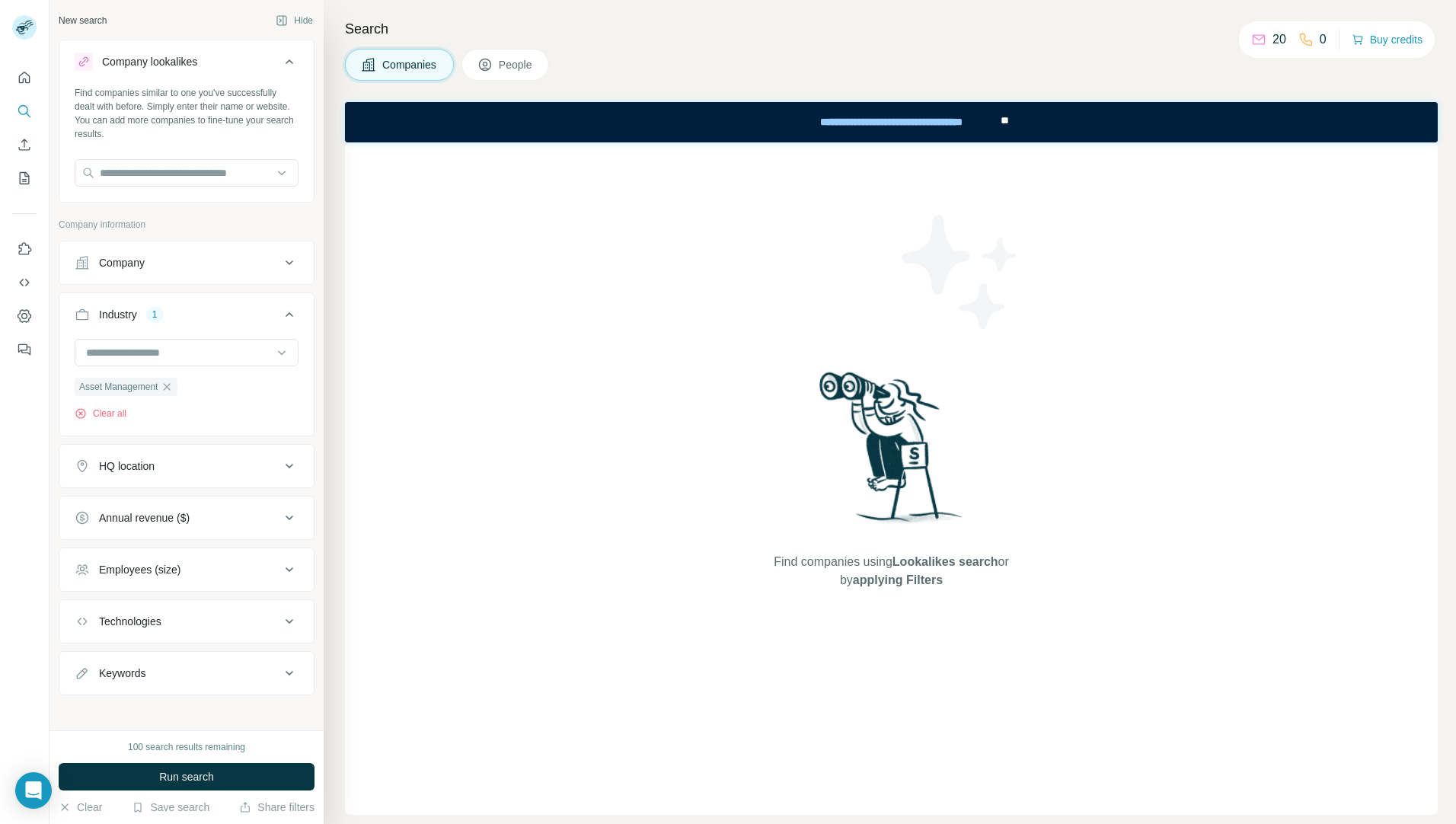
click at [227, 460] on div "HQ location" at bounding box center [177, 466] width 206 height 15
click at [212, 511] on input "text" at bounding box center [187, 504] width 224 height 28
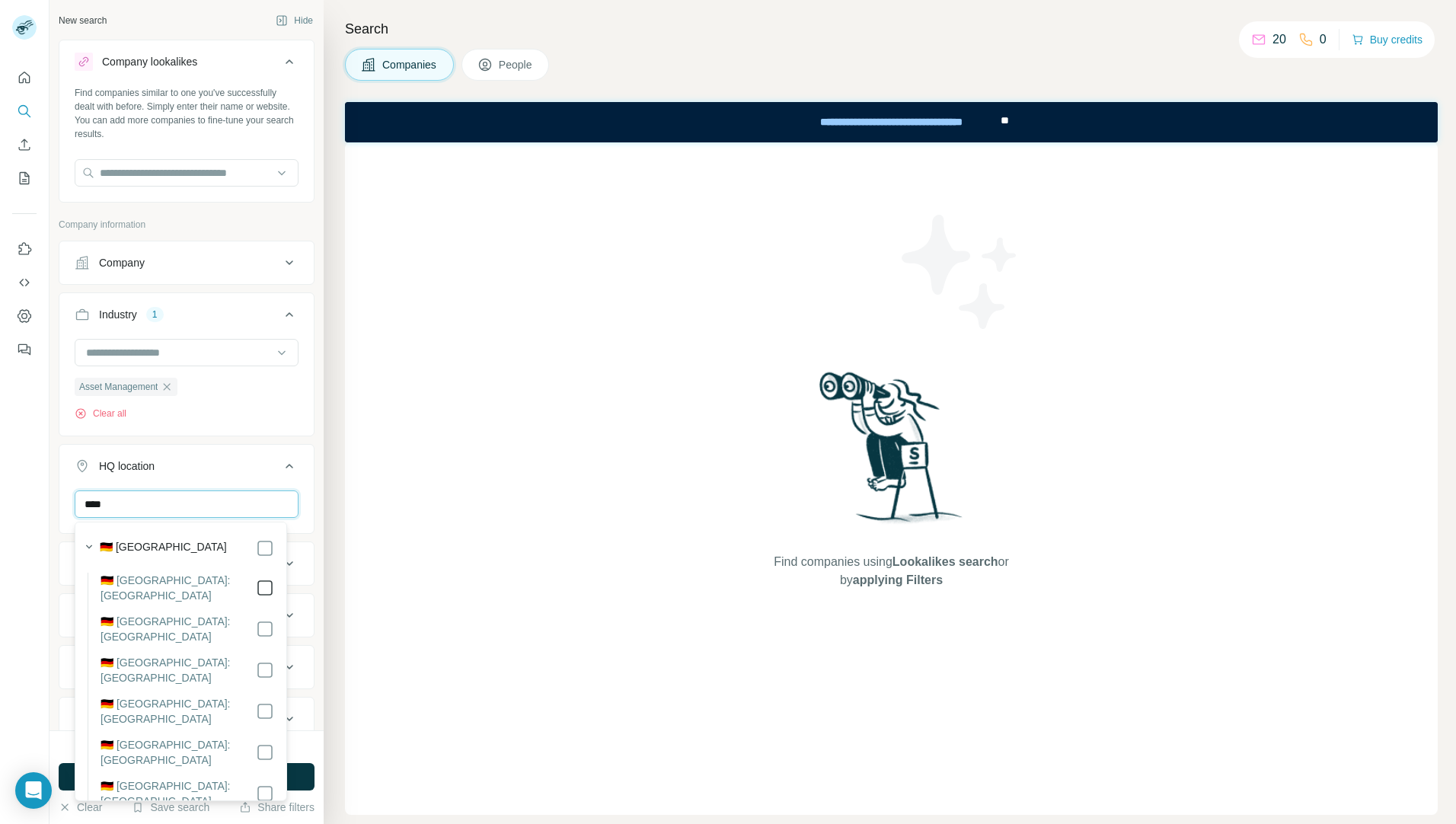
type input "****"
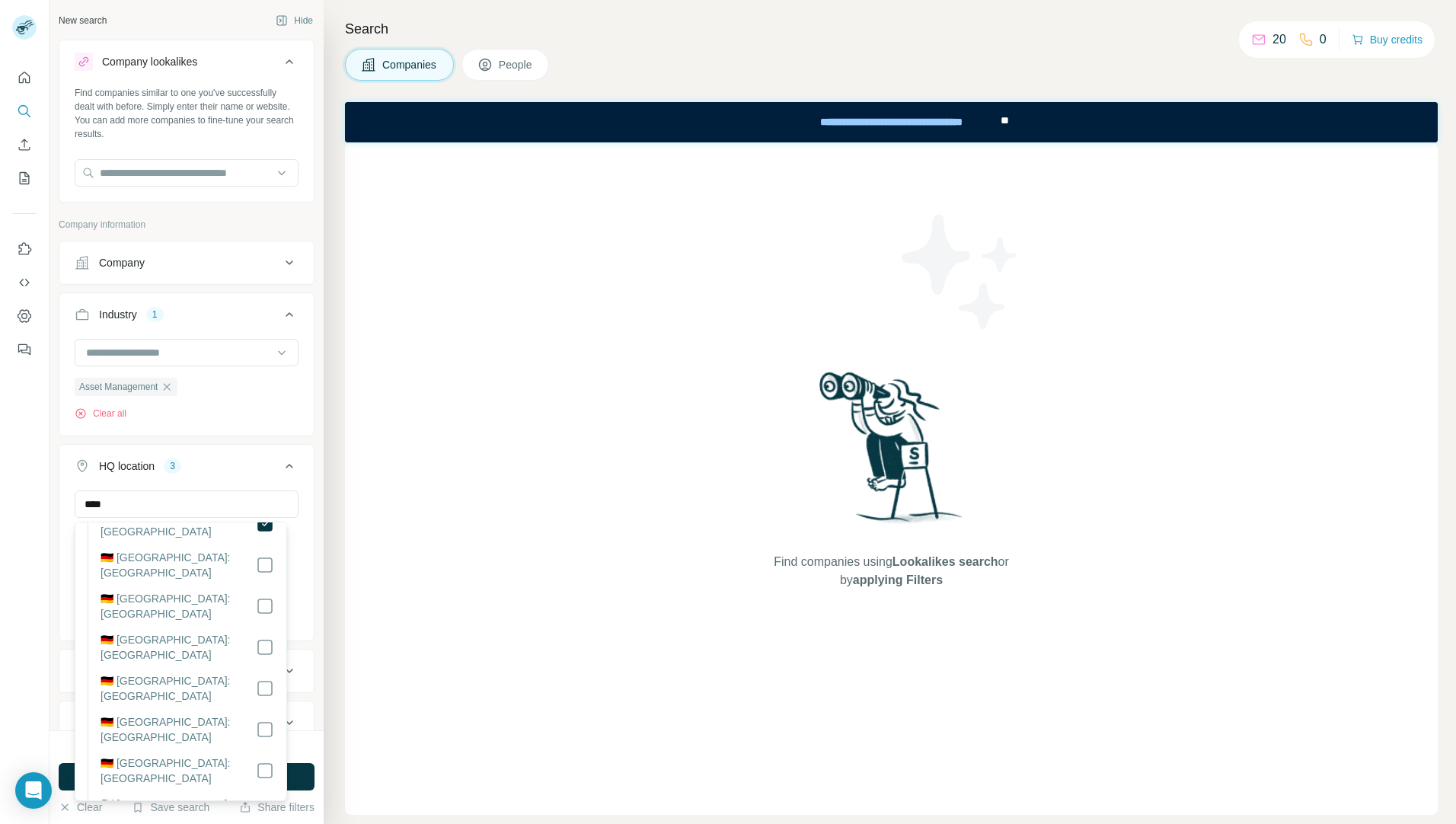
scroll to position [177, 0]
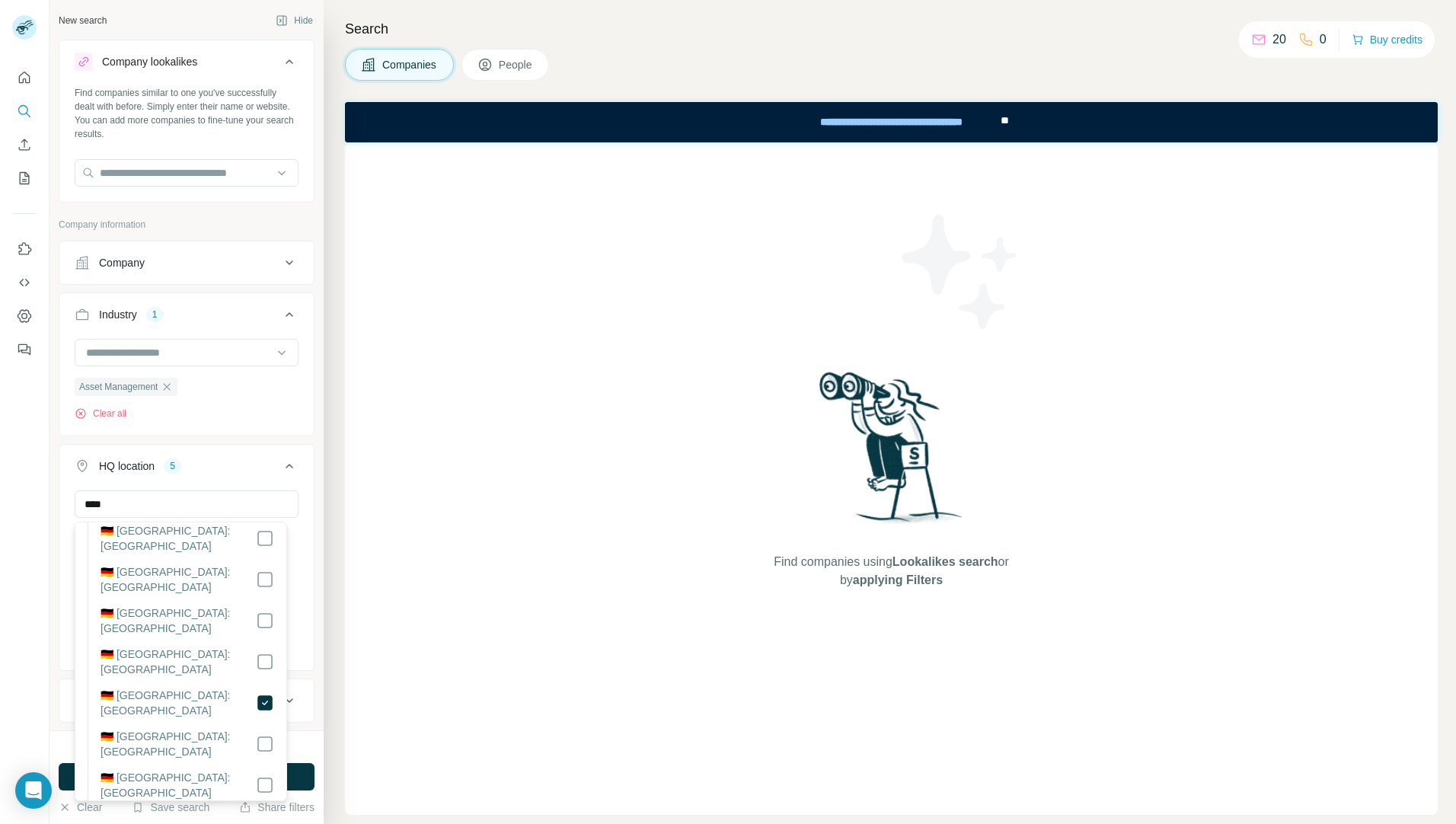
click at [438, 708] on div "Find companies using Lookalikes search or by applying Filters" at bounding box center [892, 479] width 1093 height 673
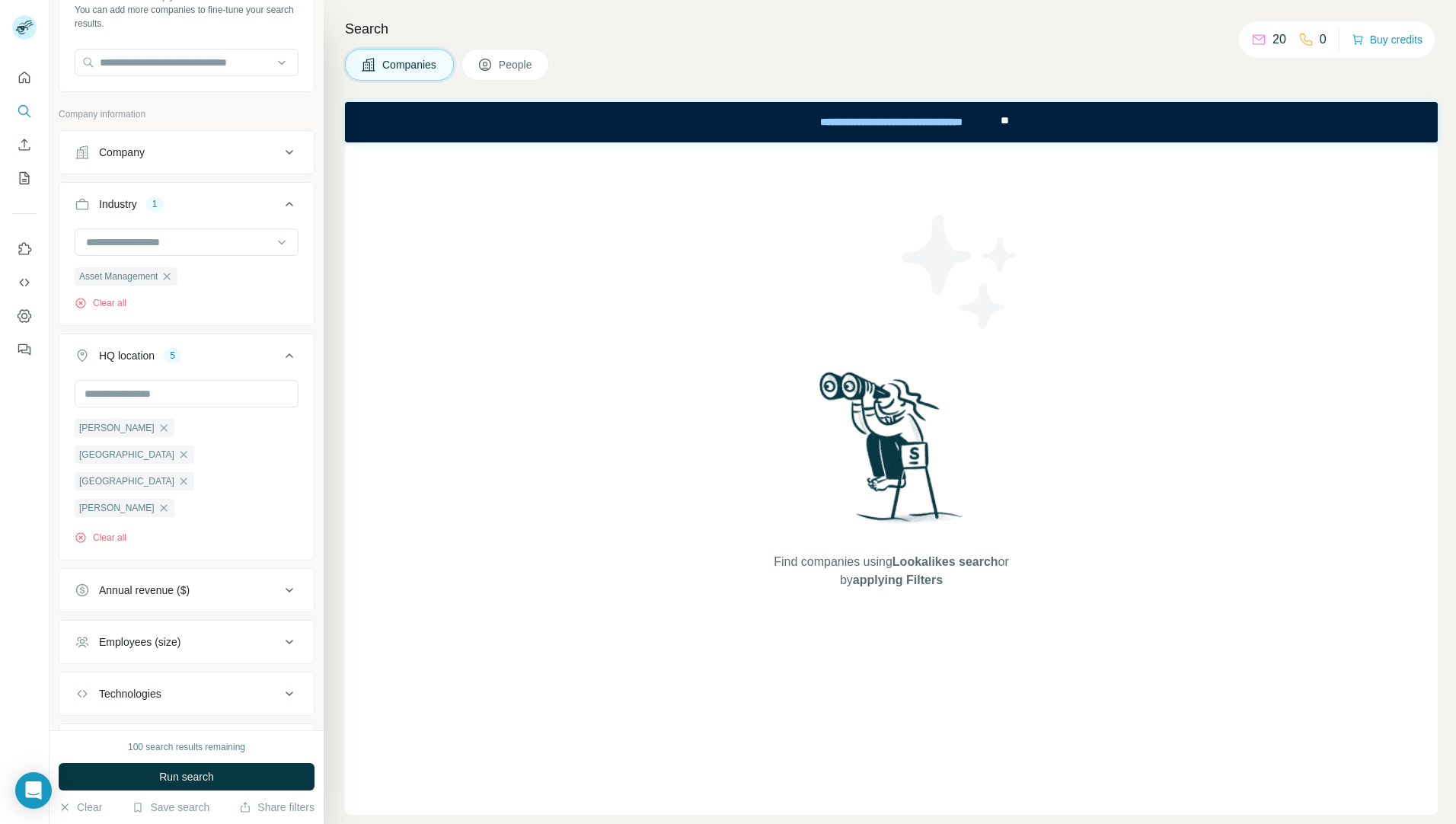
scroll to position [164, 0]
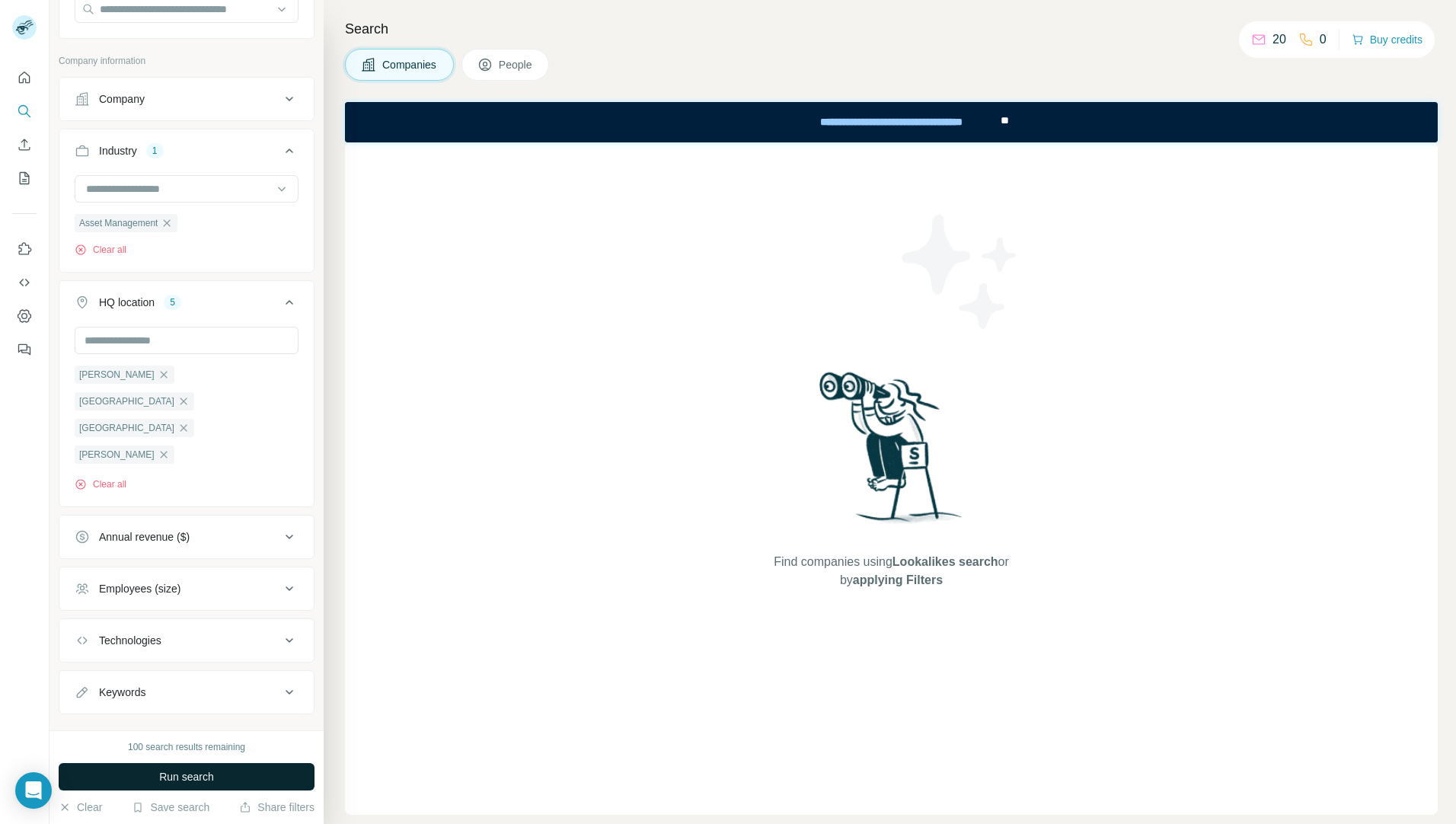
click at [204, 775] on span "Run search" at bounding box center [187, 777] width 55 height 15
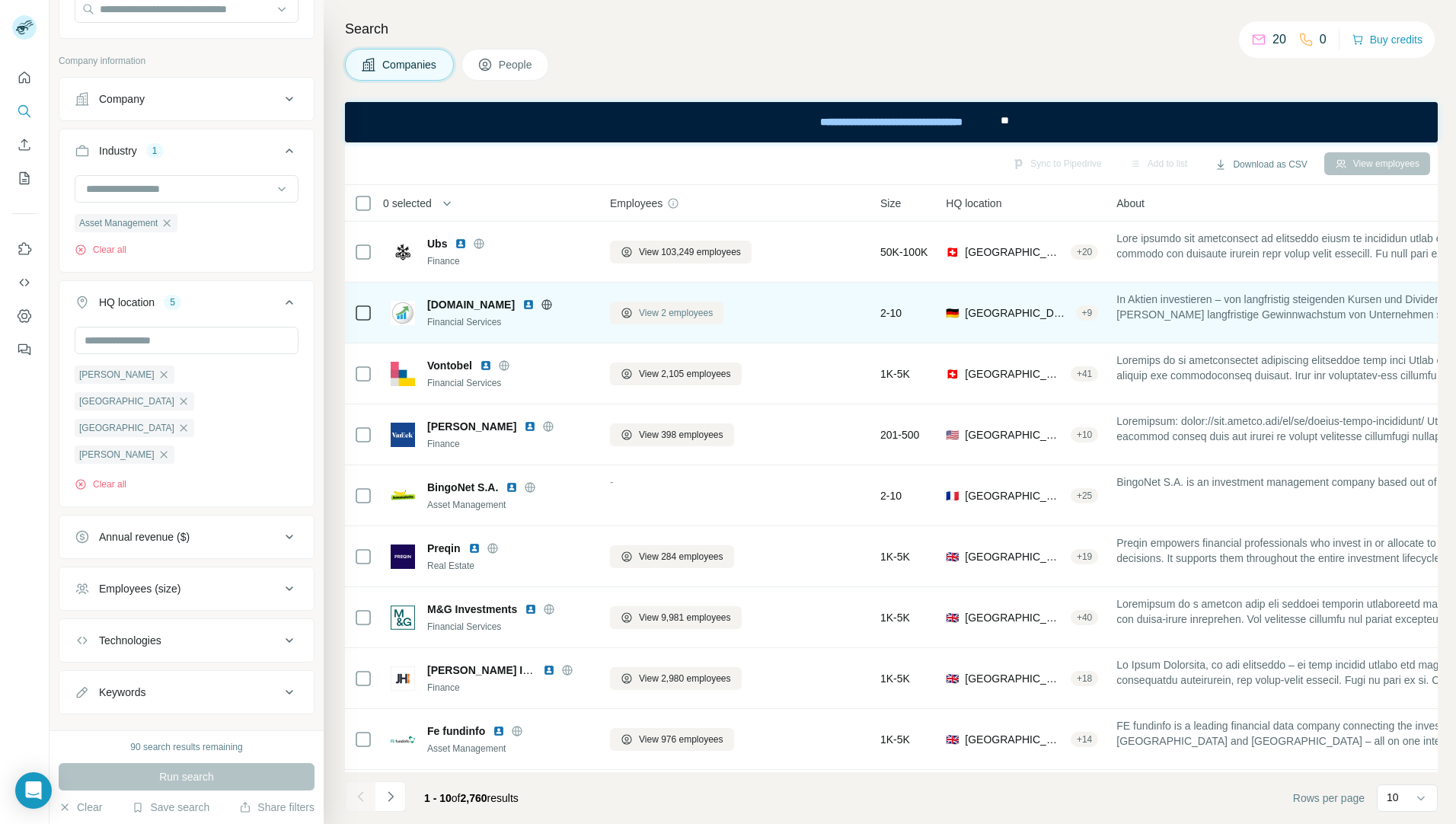
click at [701, 306] on span "View 2 employees" at bounding box center [676, 312] width 74 height 13
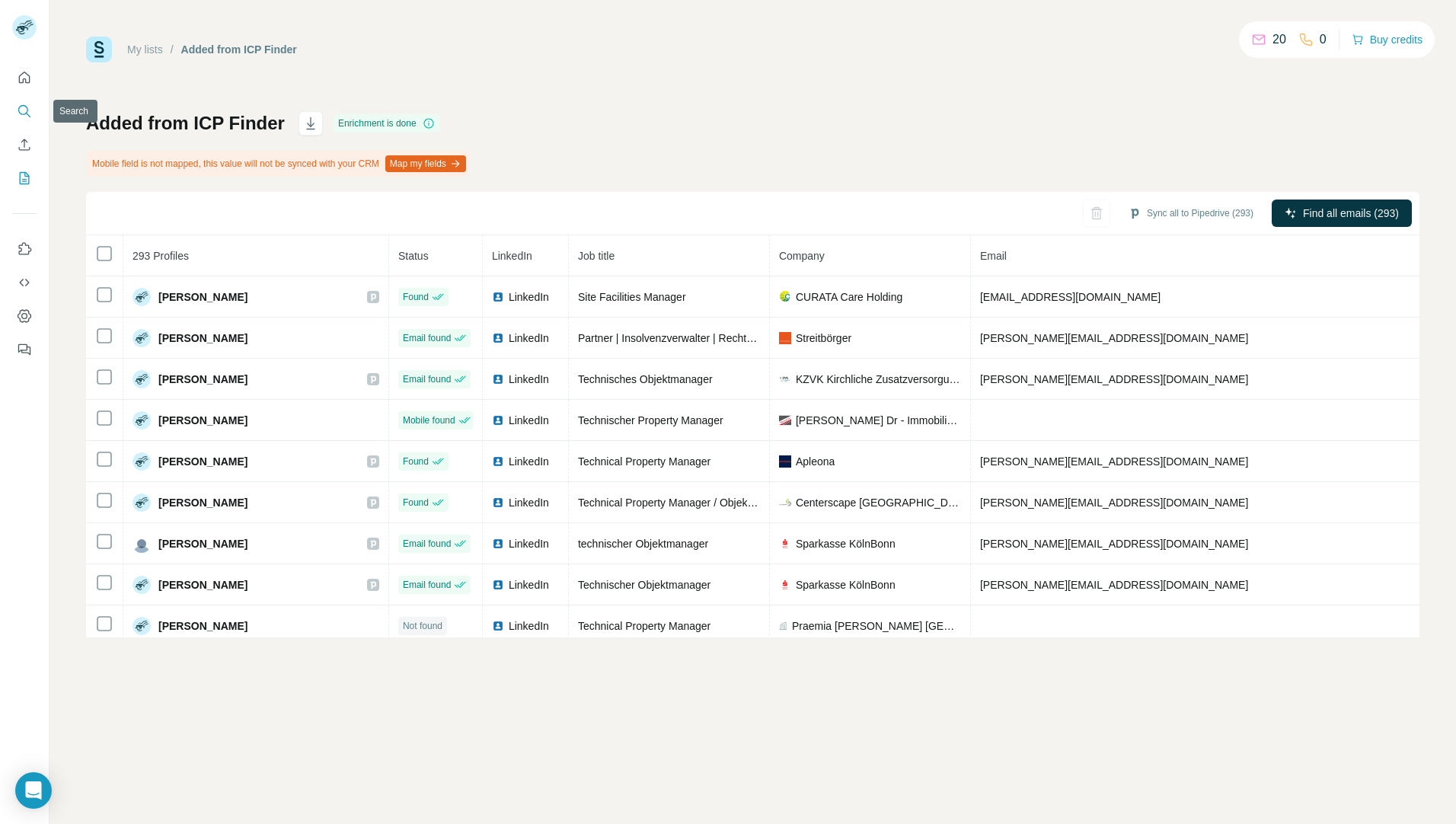
click at [28, 113] on icon "Search" at bounding box center [24, 110] width 15 height 15
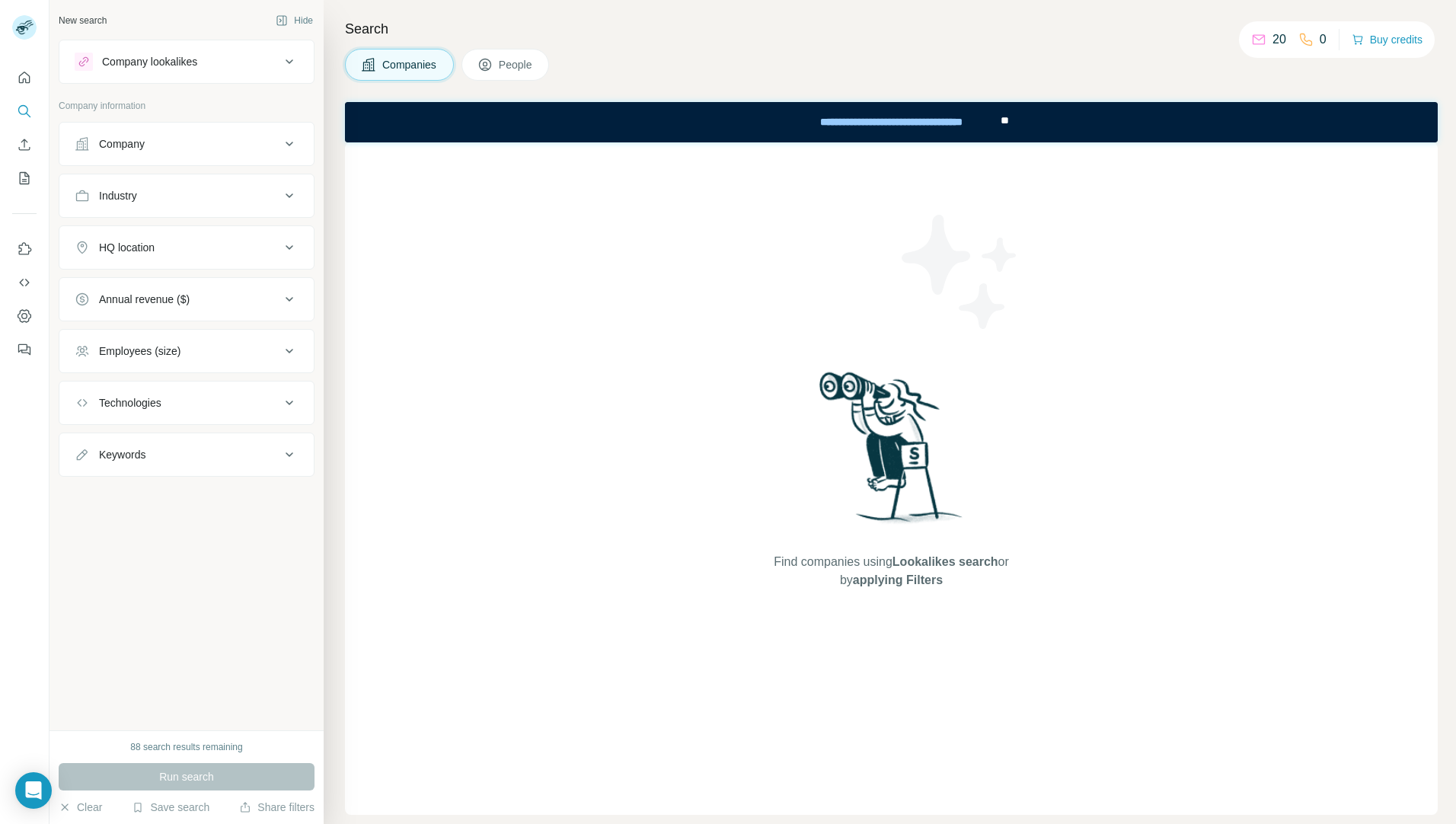
click at [210, 136] on div "Company" at bounding box center [177, 144] width 206 height 15
click at [193, 234] on div "Industry" at bounding box center [177, 241] width 206 height 15
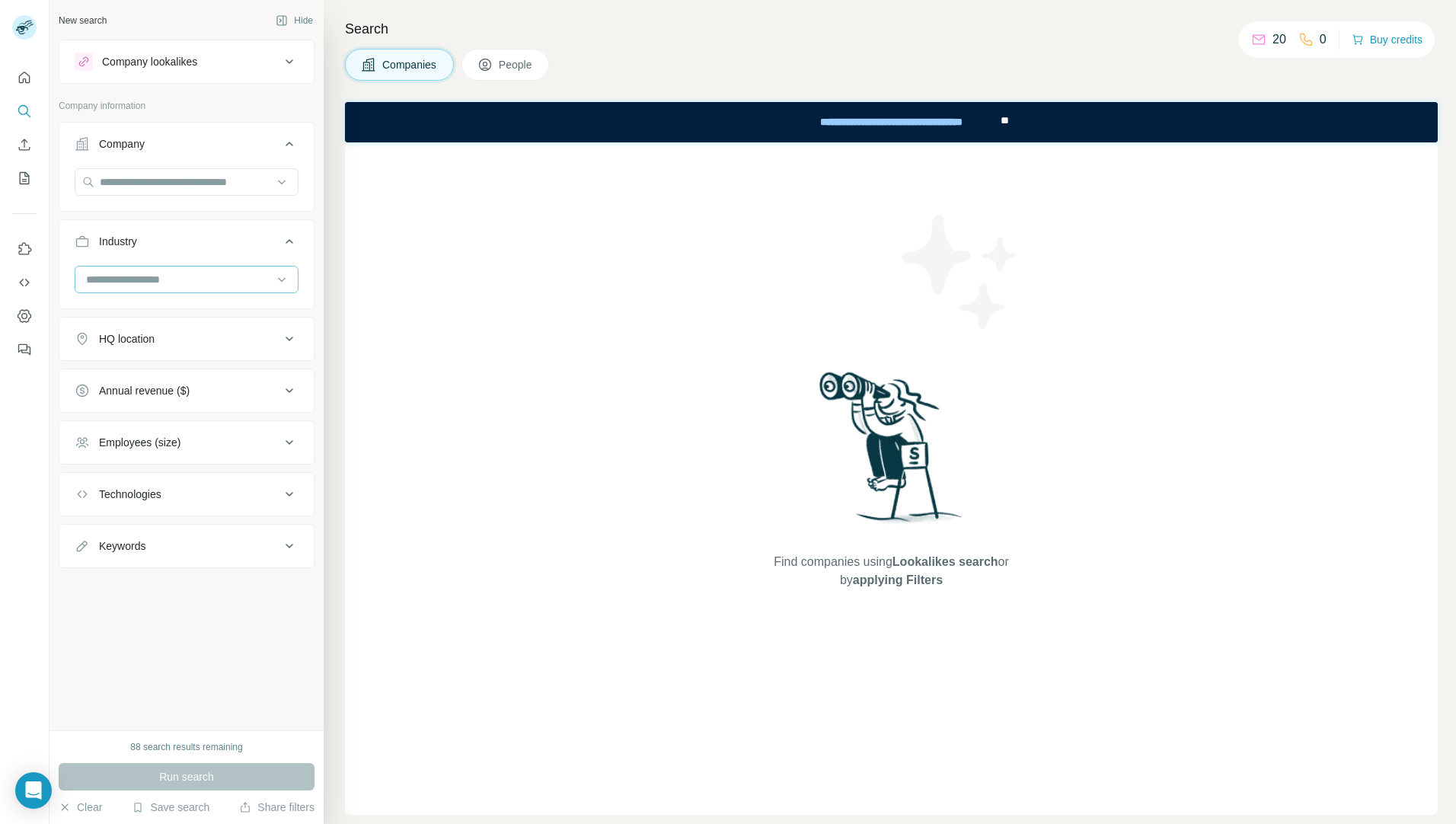
click at [239, 283] on input at bounding box center [178, 279] width 188 height 17
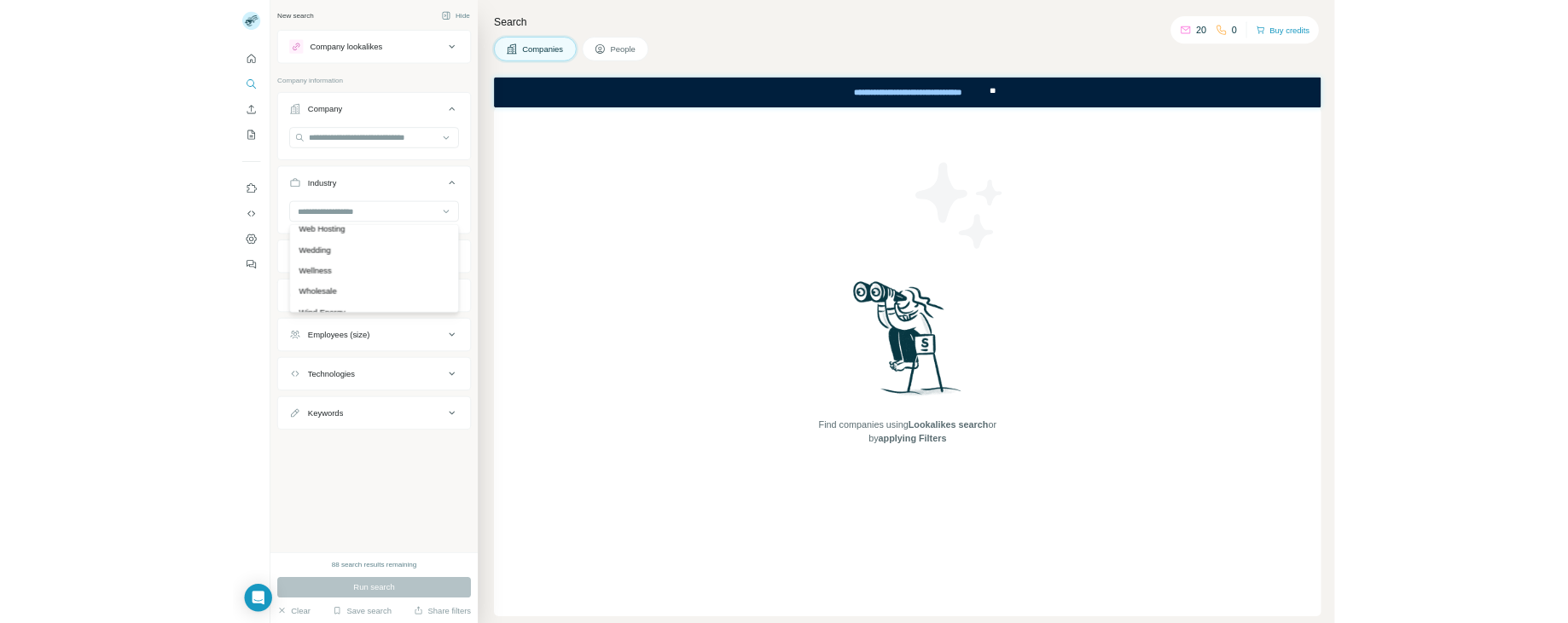
scroll to position [19062, 0]
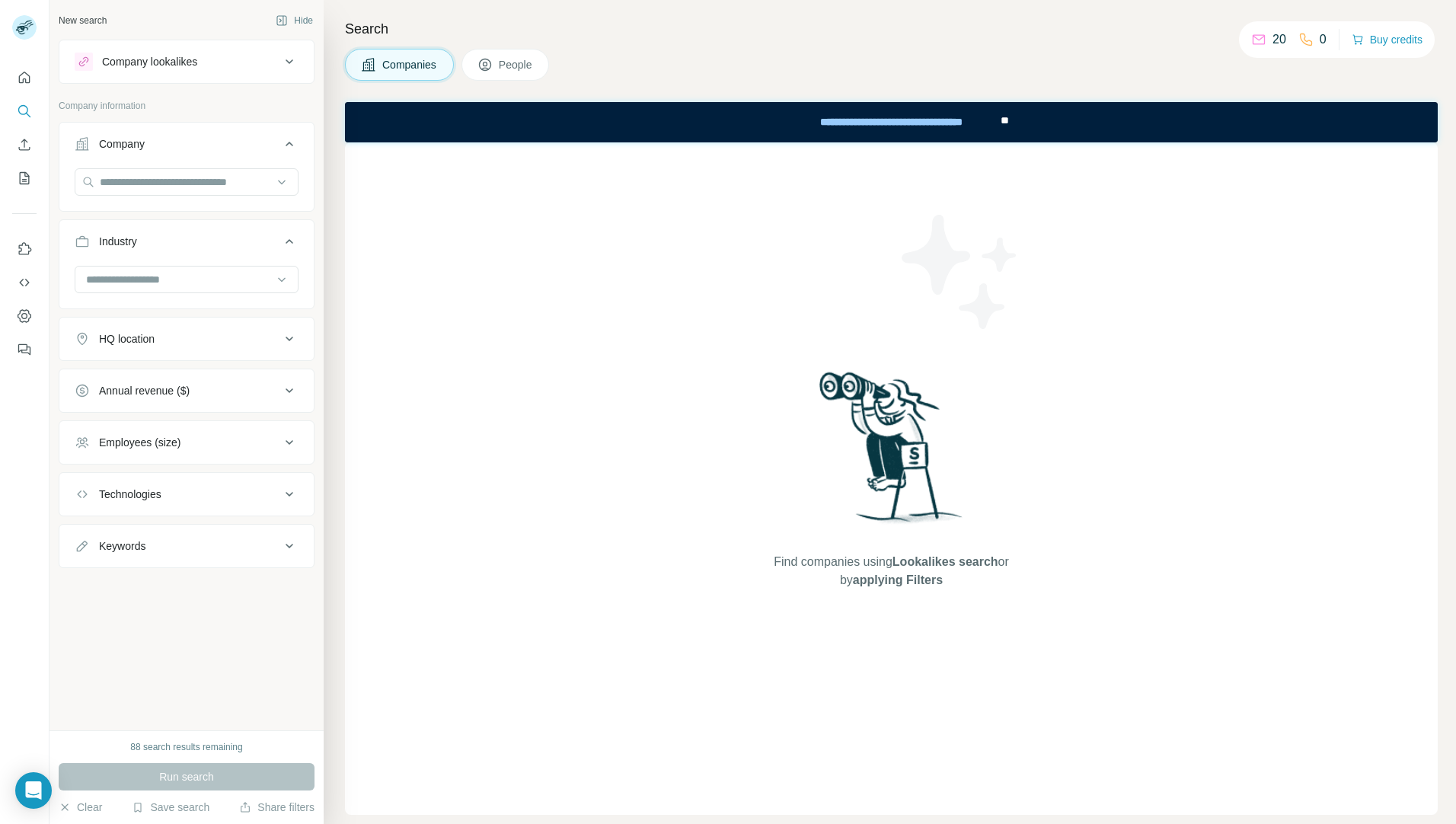
click at [703, 364] on div "Find companies using Lookalikes search or by applying Filters" at bounding box center [892, 479] width 1093 height 673
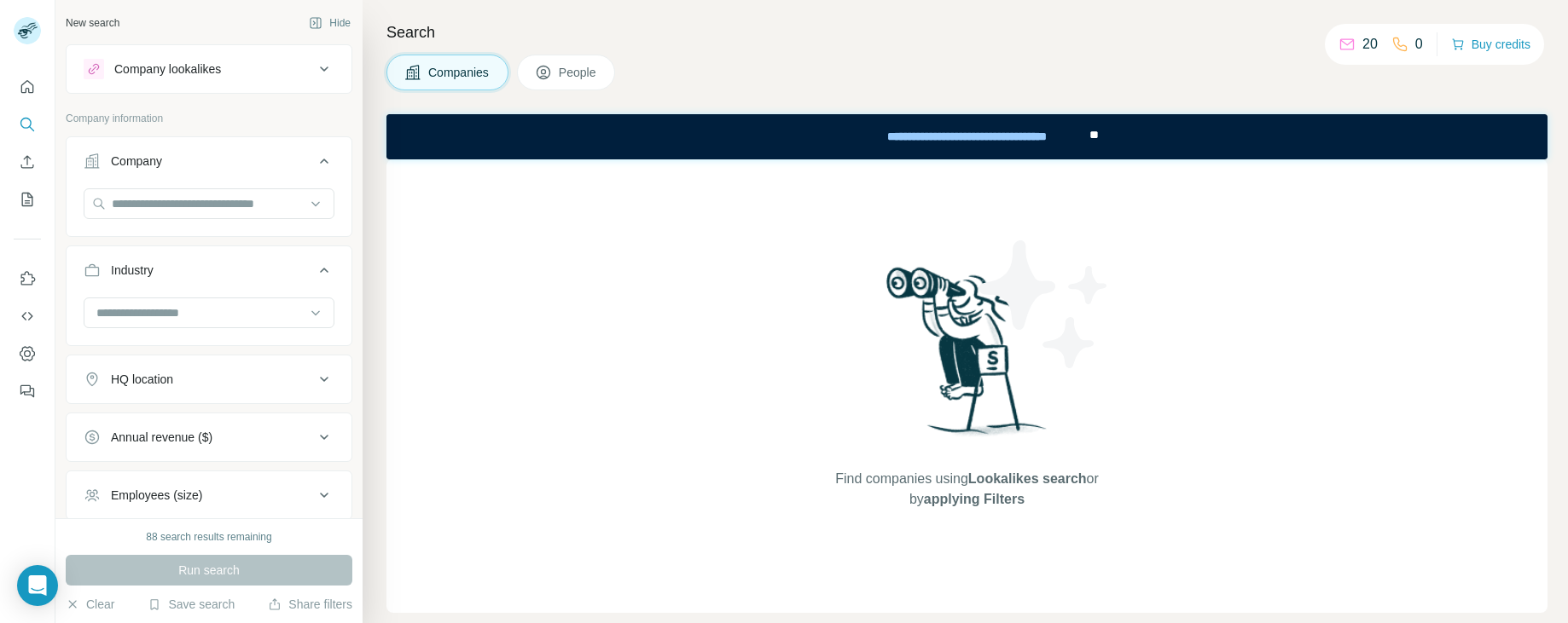
click at [564, 79] on span "People" at bounding box center [578, 71] width 39 height 17
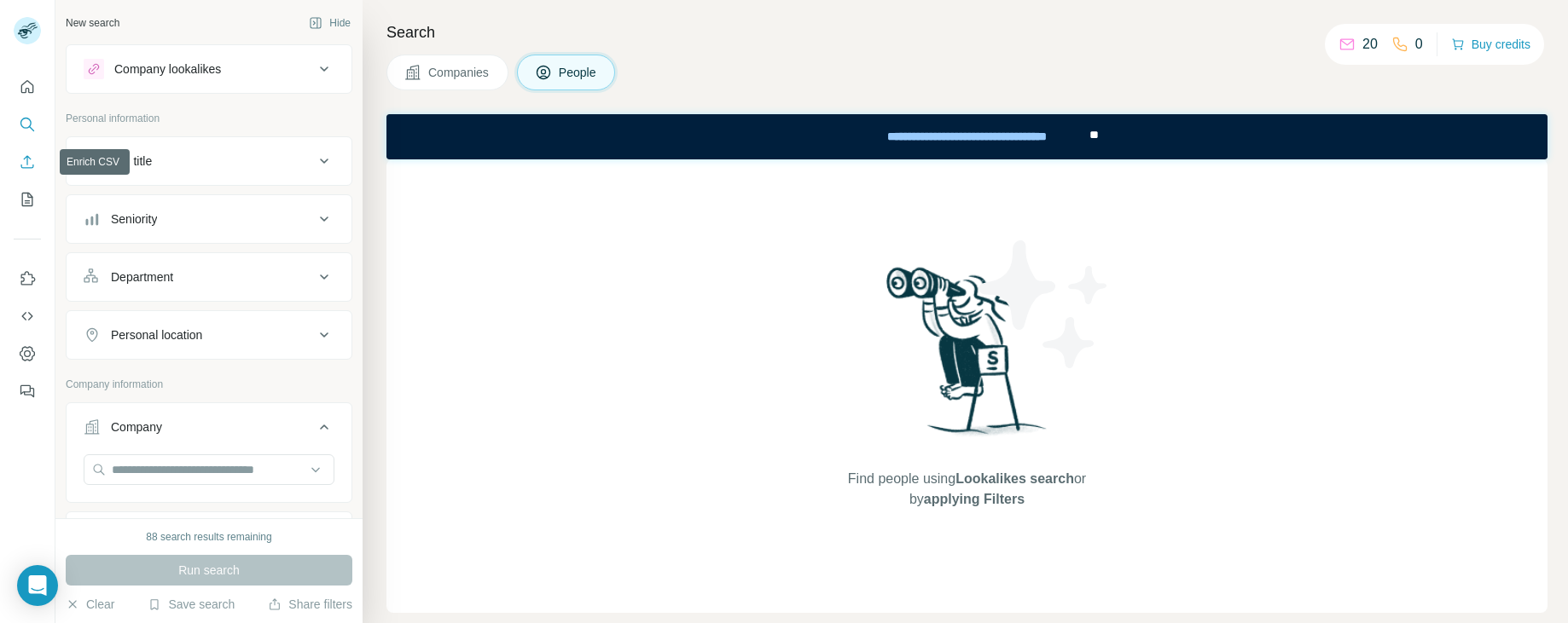
click at [29, 163] on icon "Enrich CSV" at bounding box center [26, 161] width 17 height 17
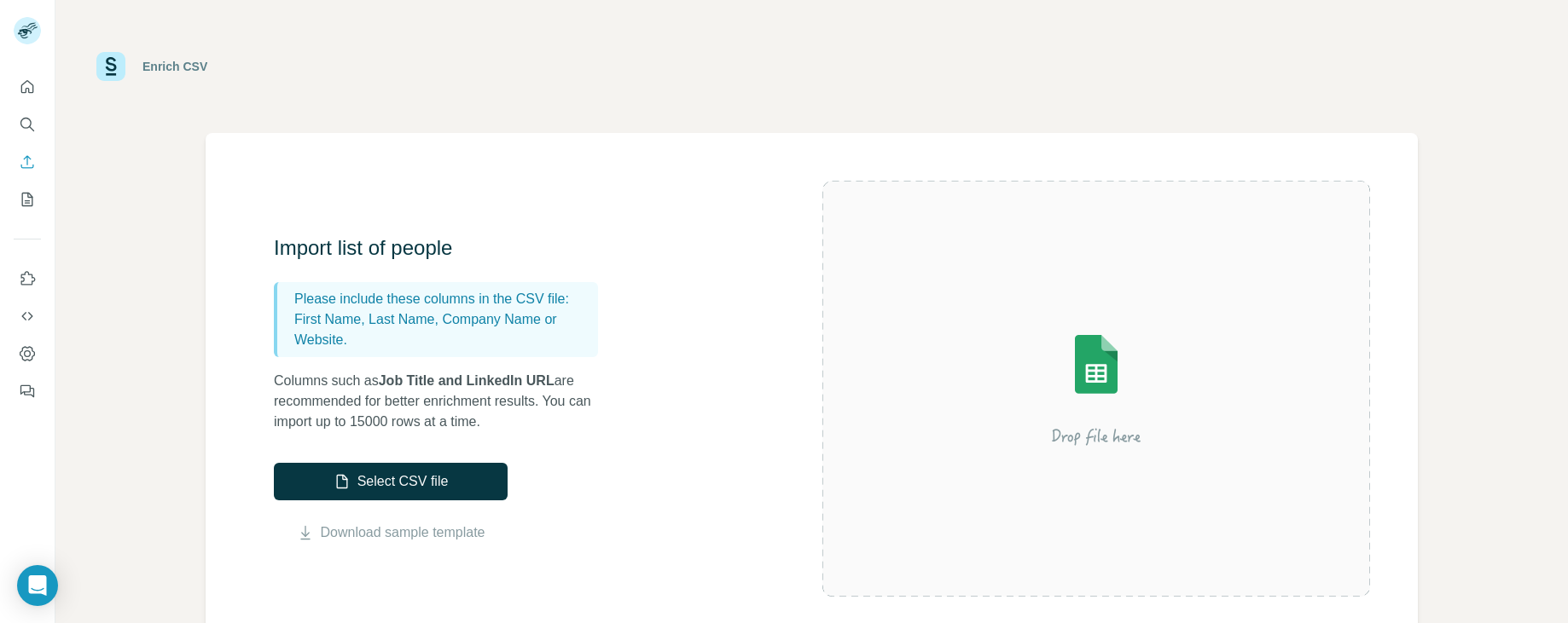
click at [9, 195] on div at bounding box center [27, 234] width 55 height 345
click at [32, 199] on icon "My lists" at bounding box center [26, 199] width 17 height 17
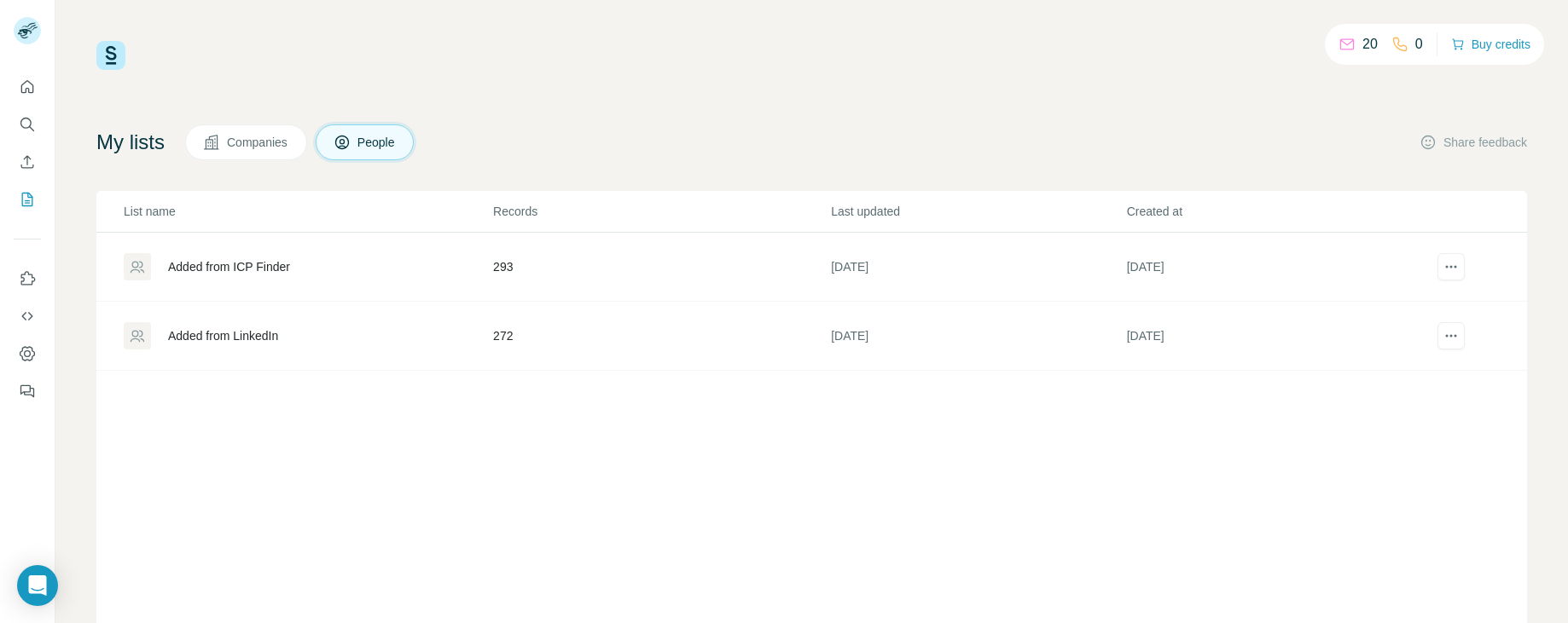
click at [276, 340] on div "Added from LinkedIn" at bounding box center [222, 335] width 110 height 17
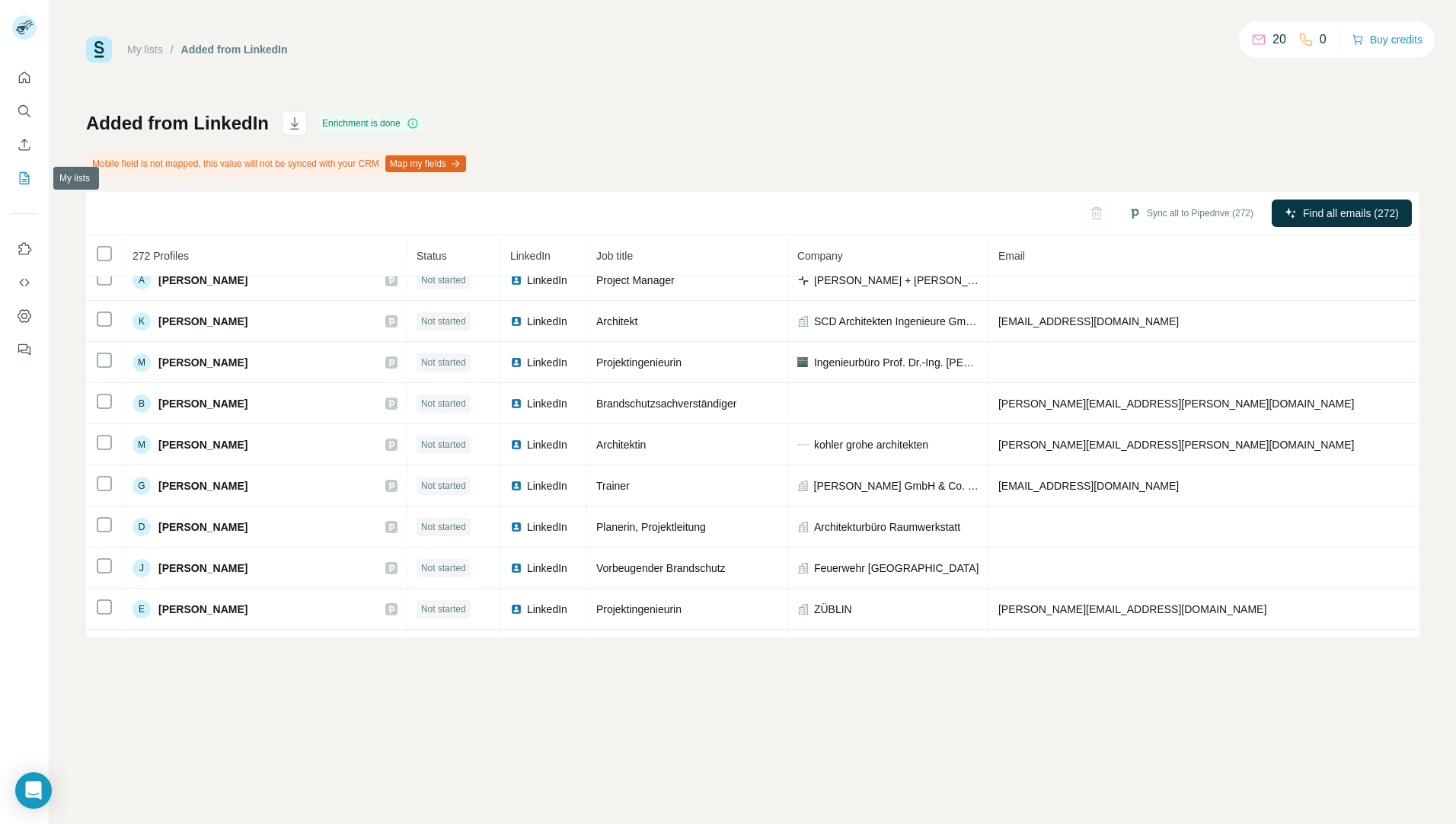
click at [18, 171] on icon "My lists" at bounding box center [24, 177] width 15 height 15
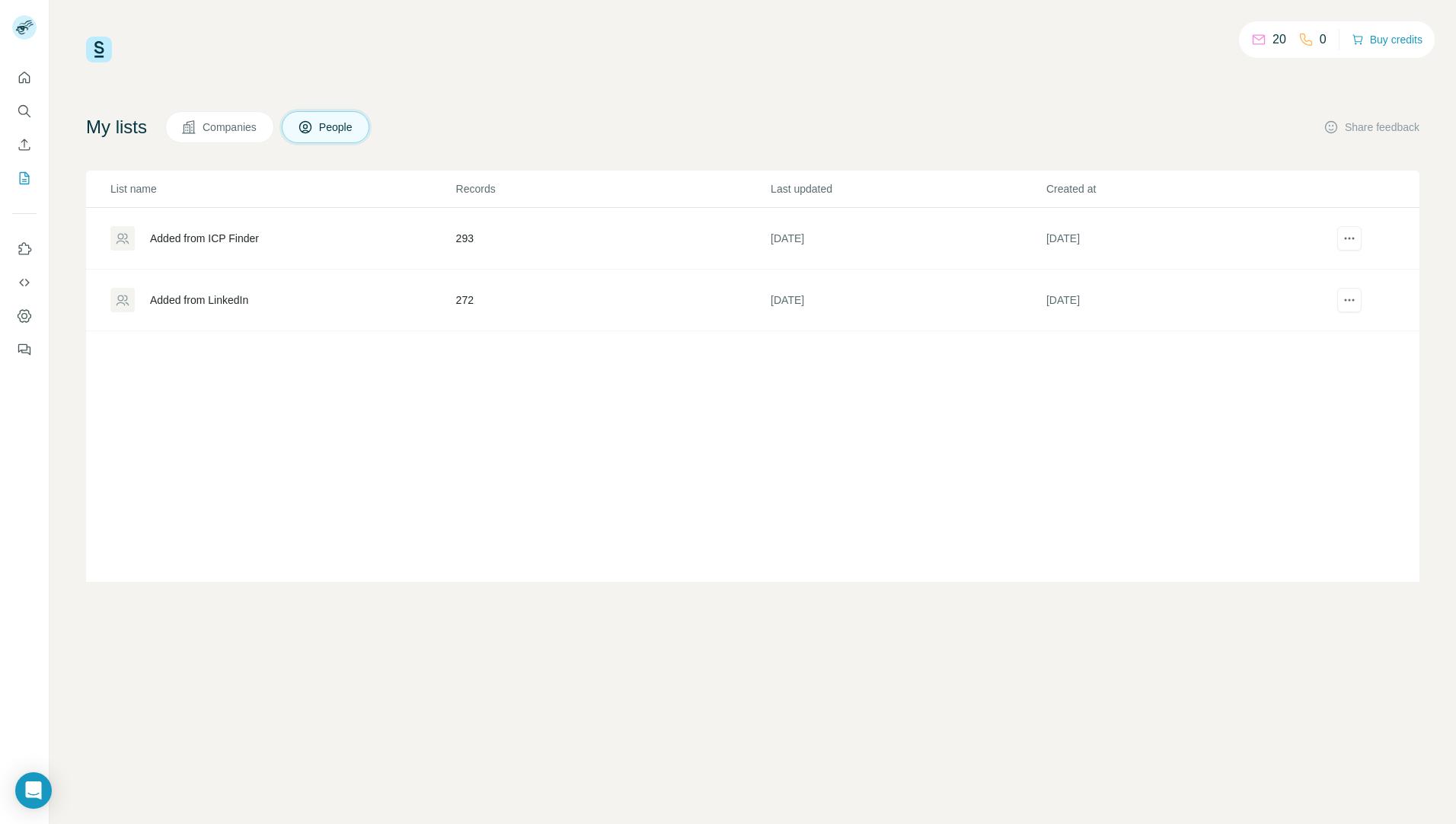
click at [228, 304] on div "Added from LinkedIn" at bounding box center [199, 300] width 99 height 15
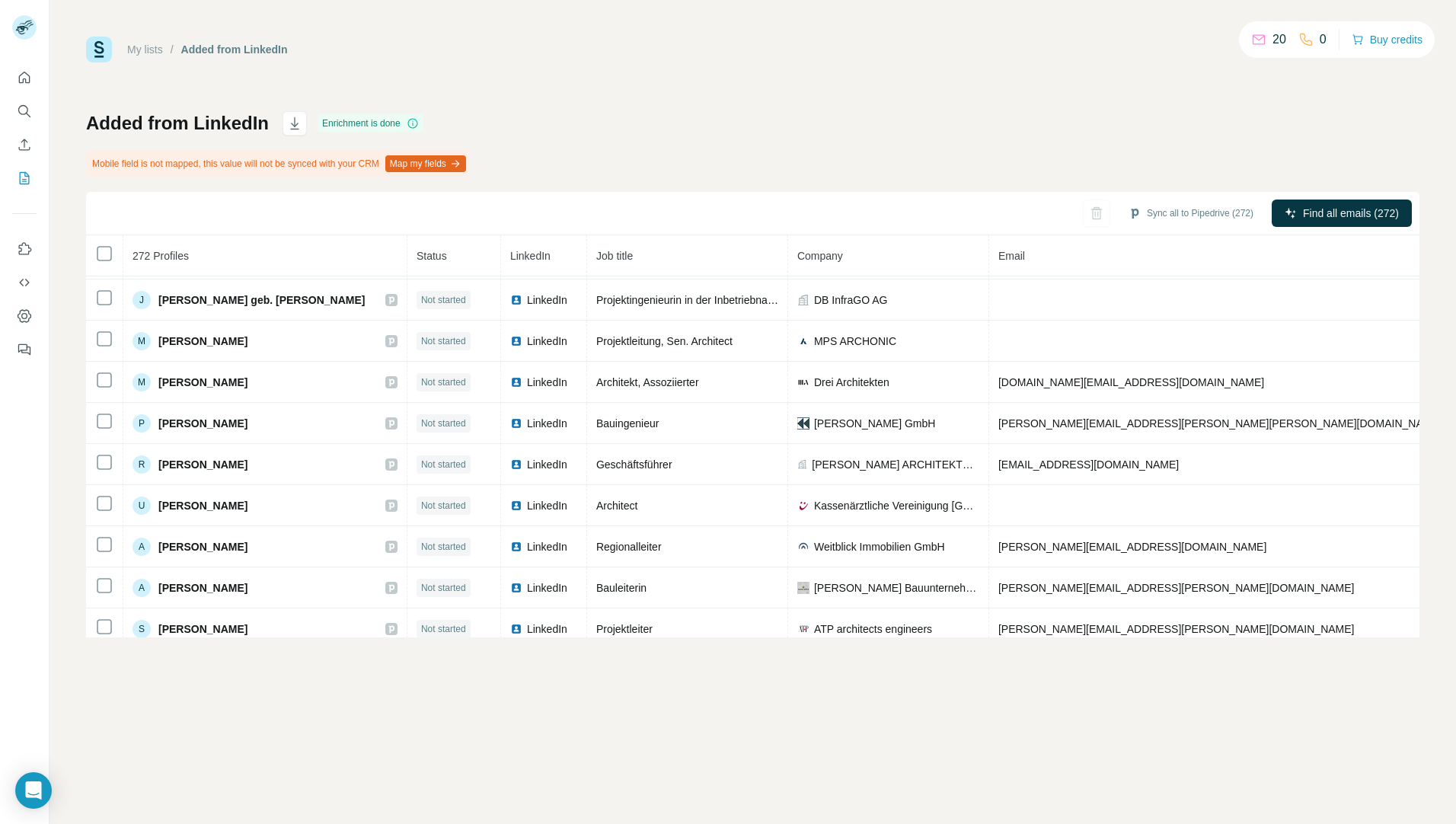
scroll to position [1244, 0]
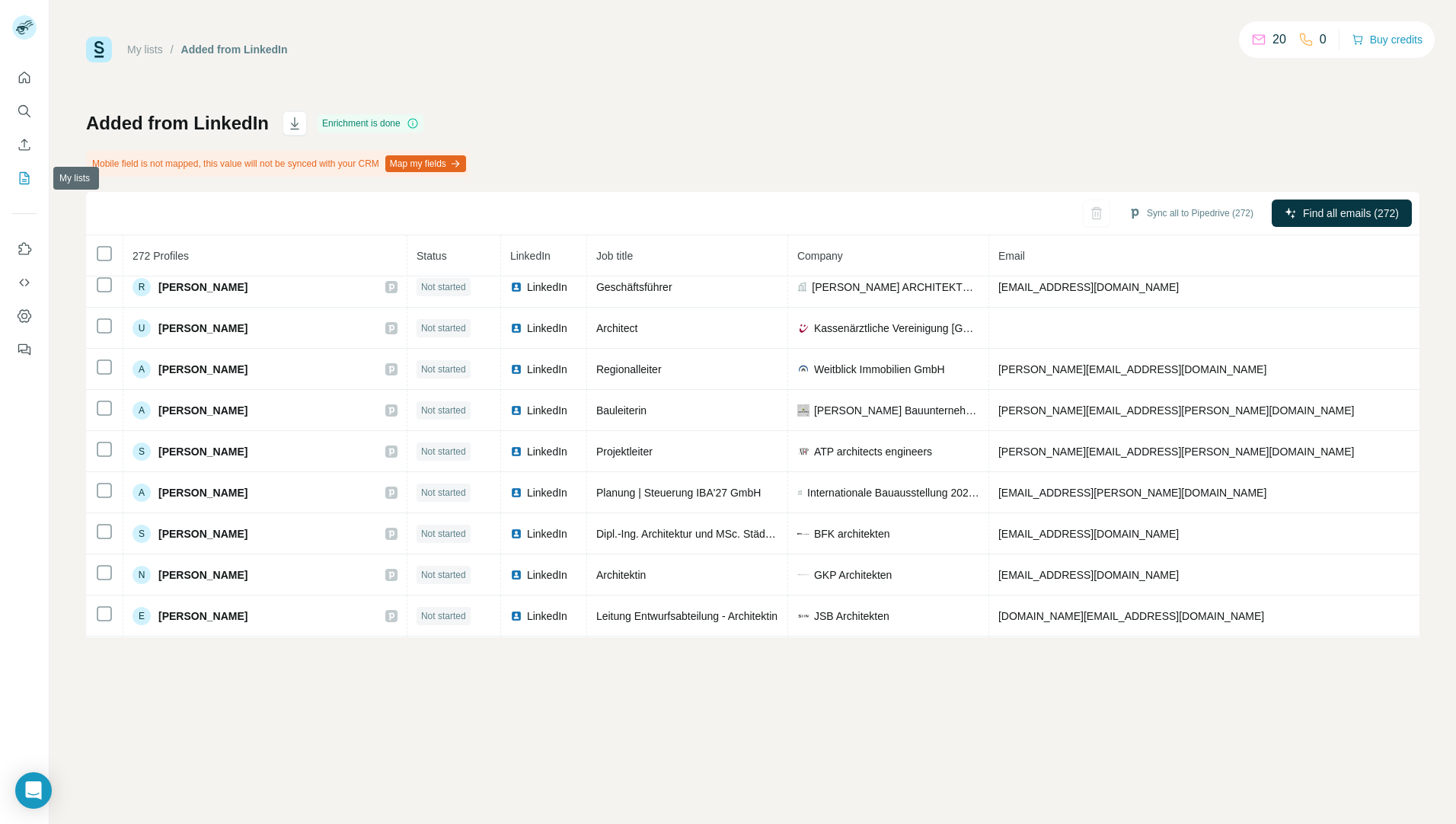
drag, startPoint x: 24, startPoint y: 182, endPoint x: 30, endPoint y: 199, distance: 18.0
click at [24, 181] on icon "My lists" at bounding box center [24, 177] width 15 height 15
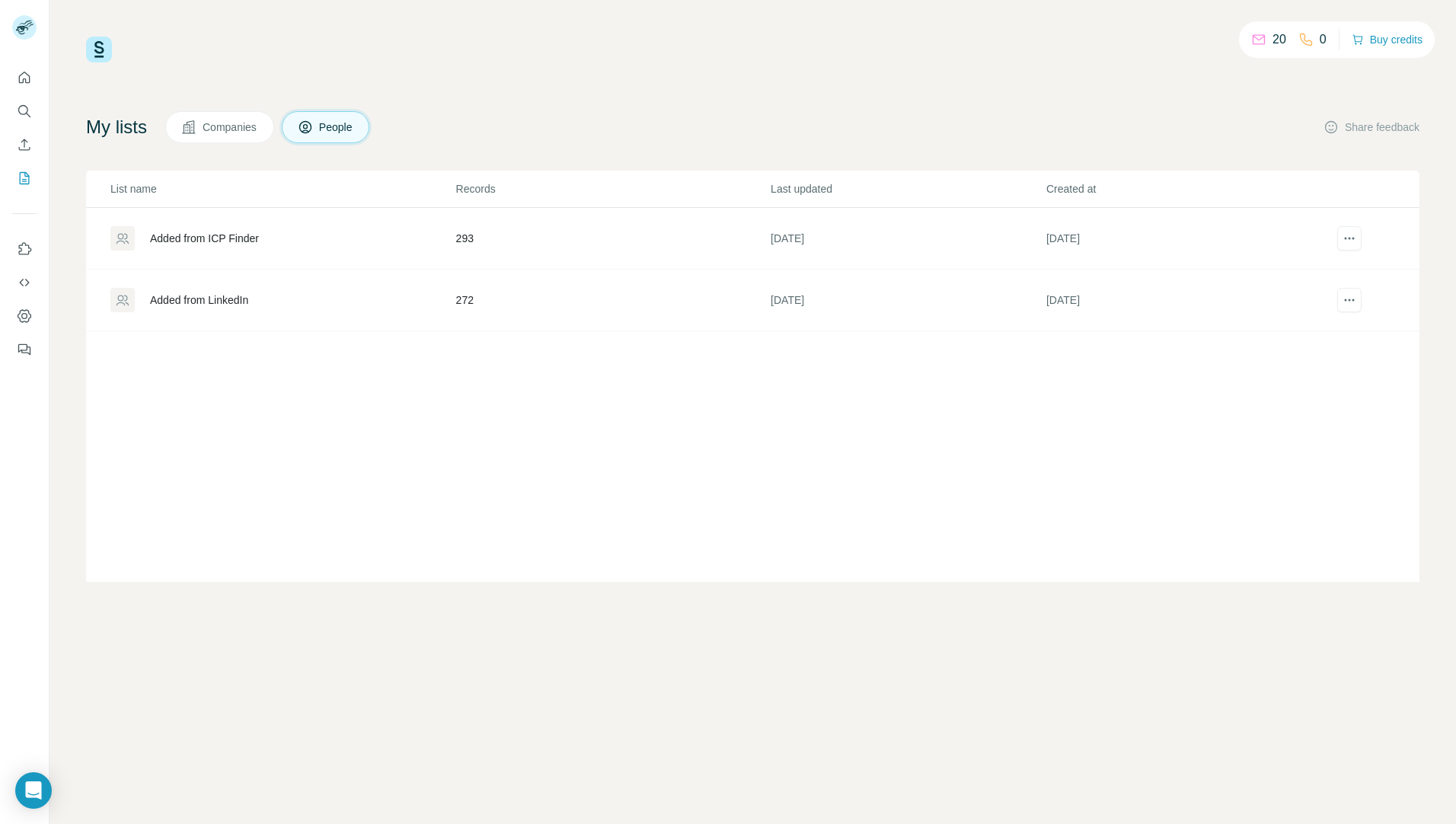
click at [198, 224] on td "Added from ICP Finder" at bounding box center [270, 239] width 370 height 62
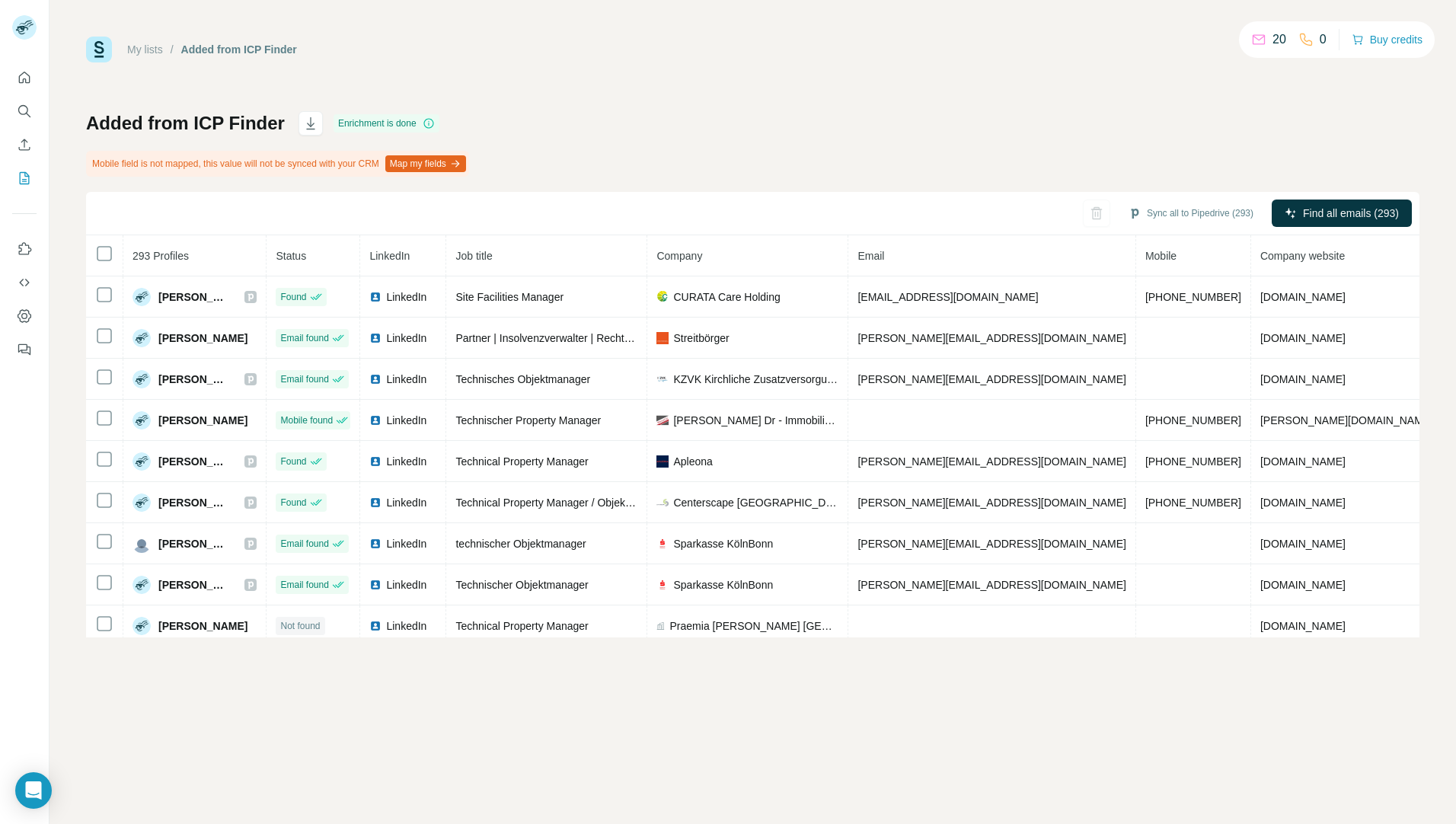
click at [769, 98] on div "My lists / Added from ICP Finder 20 0 Buy credits Added from ICP Finder Enrichm…" at bounding box center [753, 337] width 1334 height 601
click at [918, 81] on div "My lists / Added from ICP Finder 20 0 Buy credits Added from ICP Finder Enrichm…" at bounding box center [753, 337] width 1334 height 601
